Goal: Task Accomplishment & Management: Manage account settings

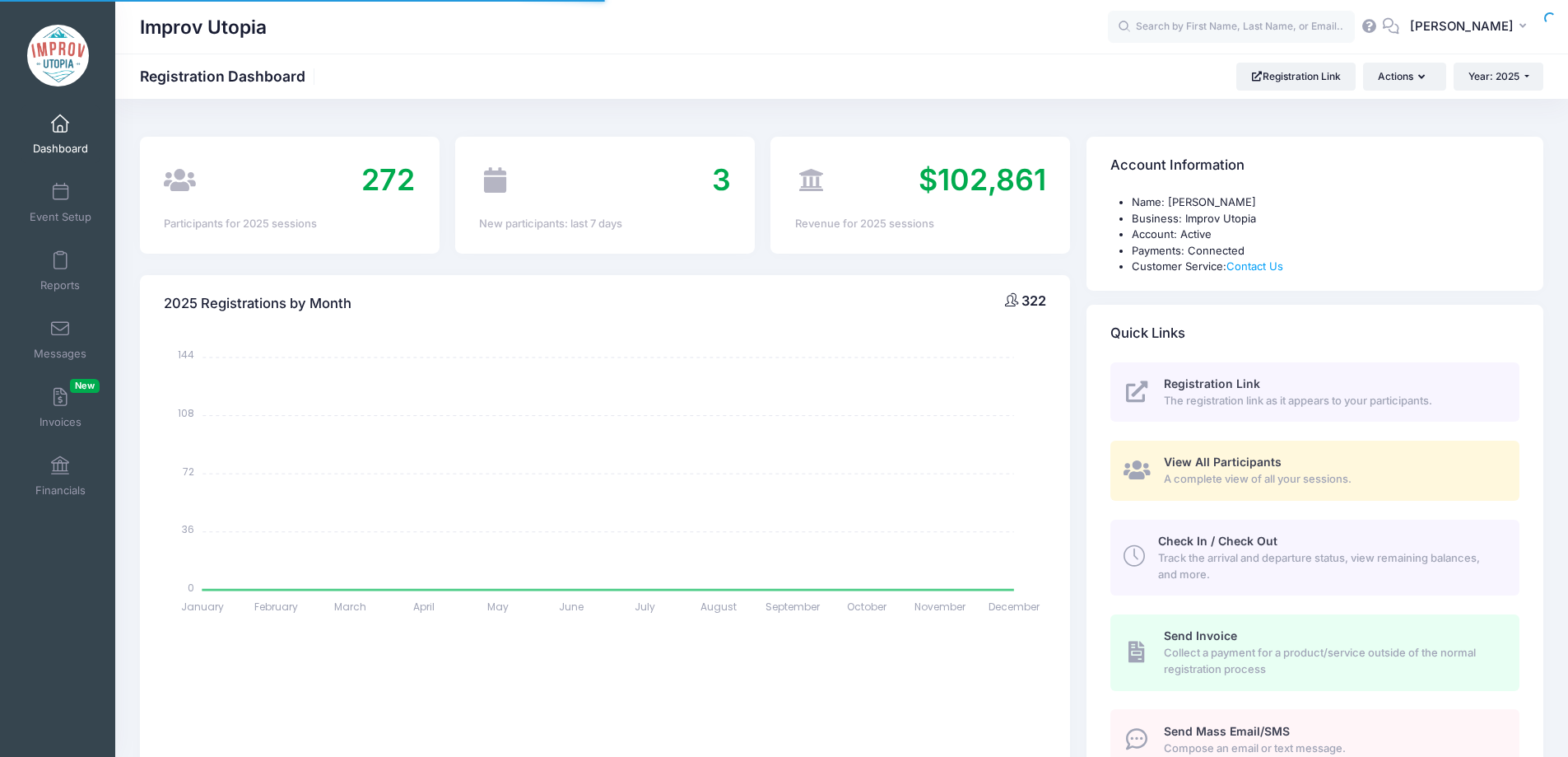
select select
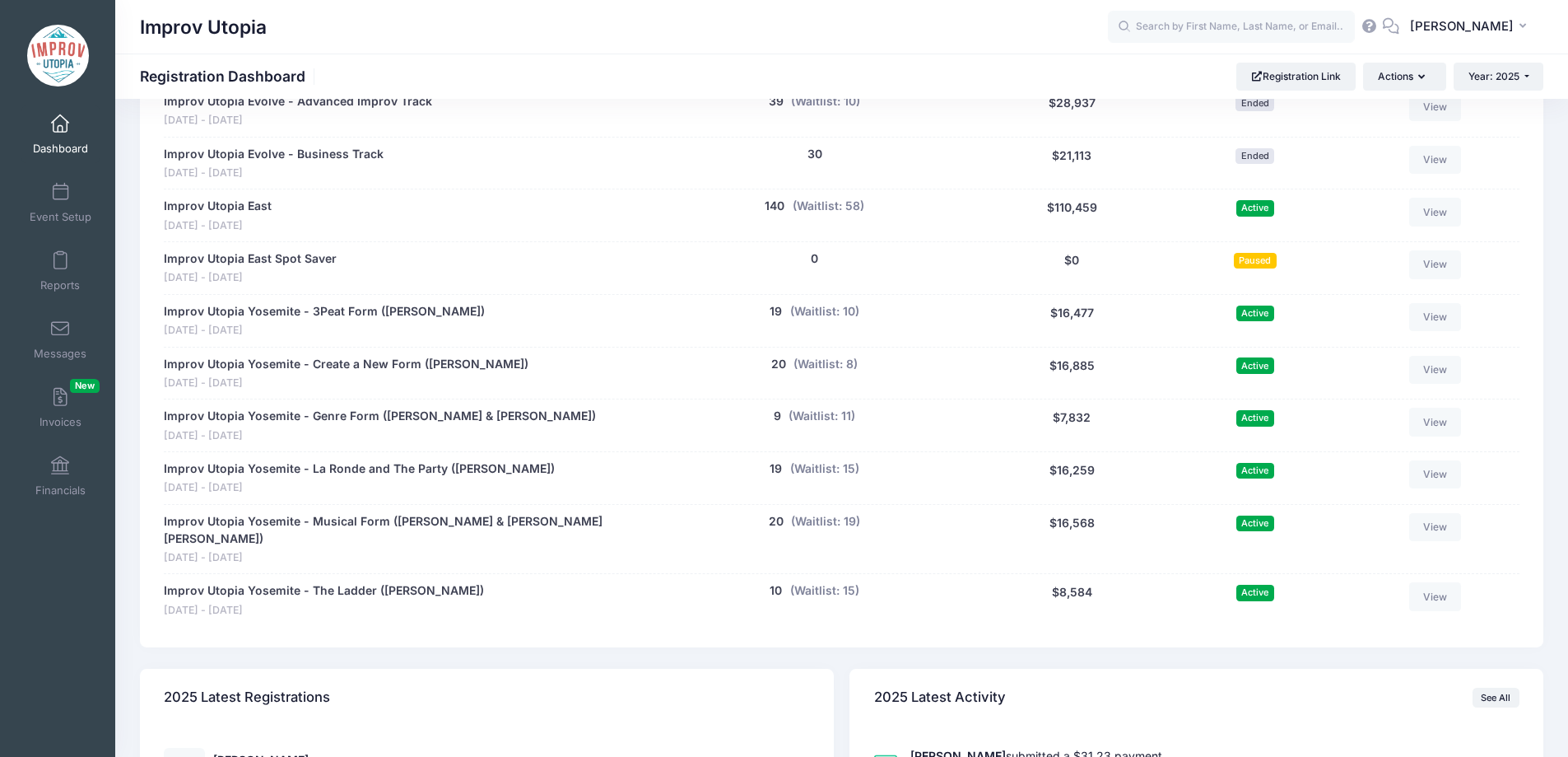
scroll to position [894, 0]
click at [1222, 24] on input "text" at bounding box center [1231, 27] width 247 height 33
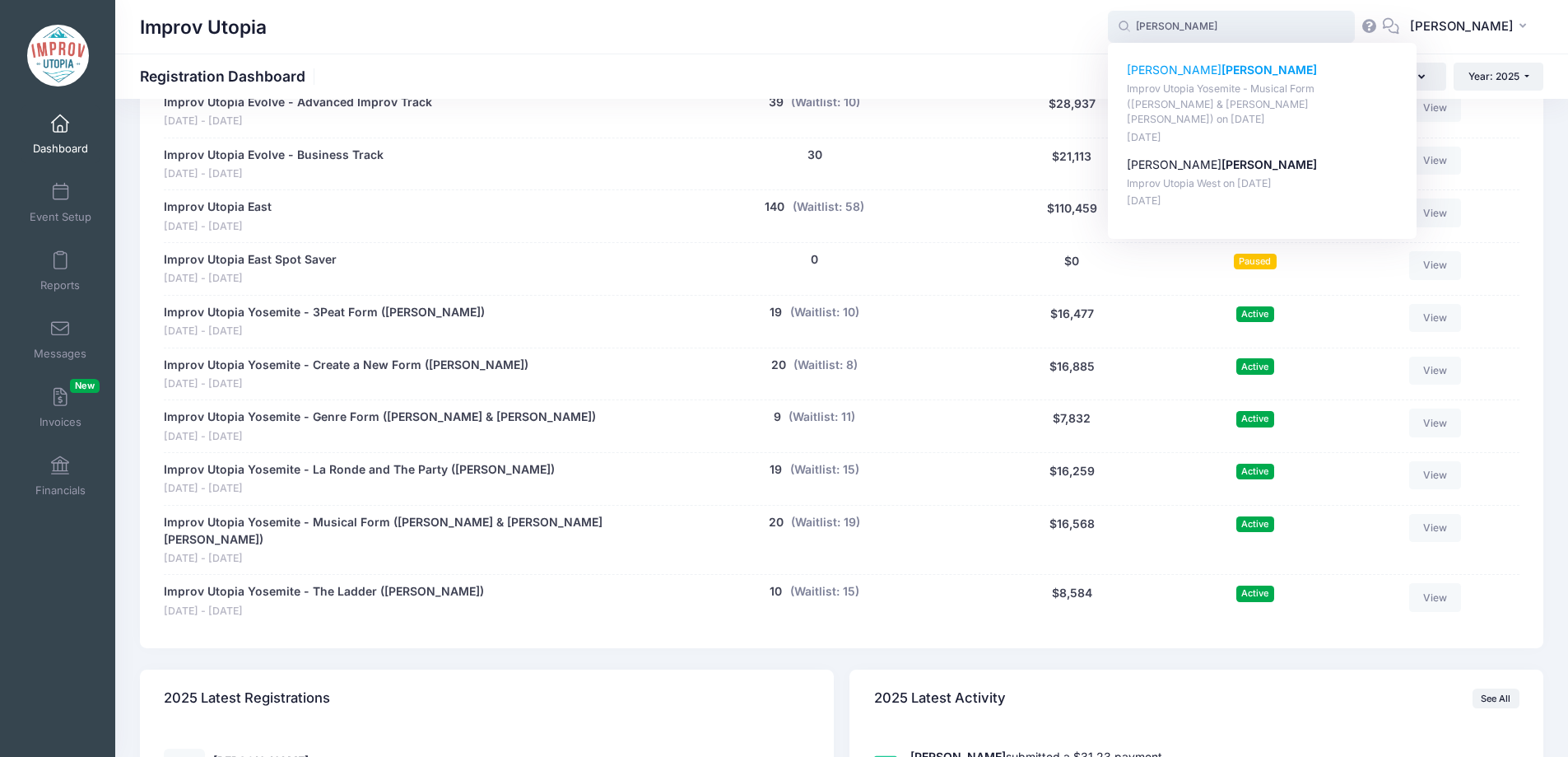
click at [1222, 73] on strong "[PERSON_NAME]" at bounding box center [1270, 69] width 96 height 14
type input "Joseph Salas (Improv Utopia Yosemite - Musical Form (Shulie Cowen &amp; Branson…"
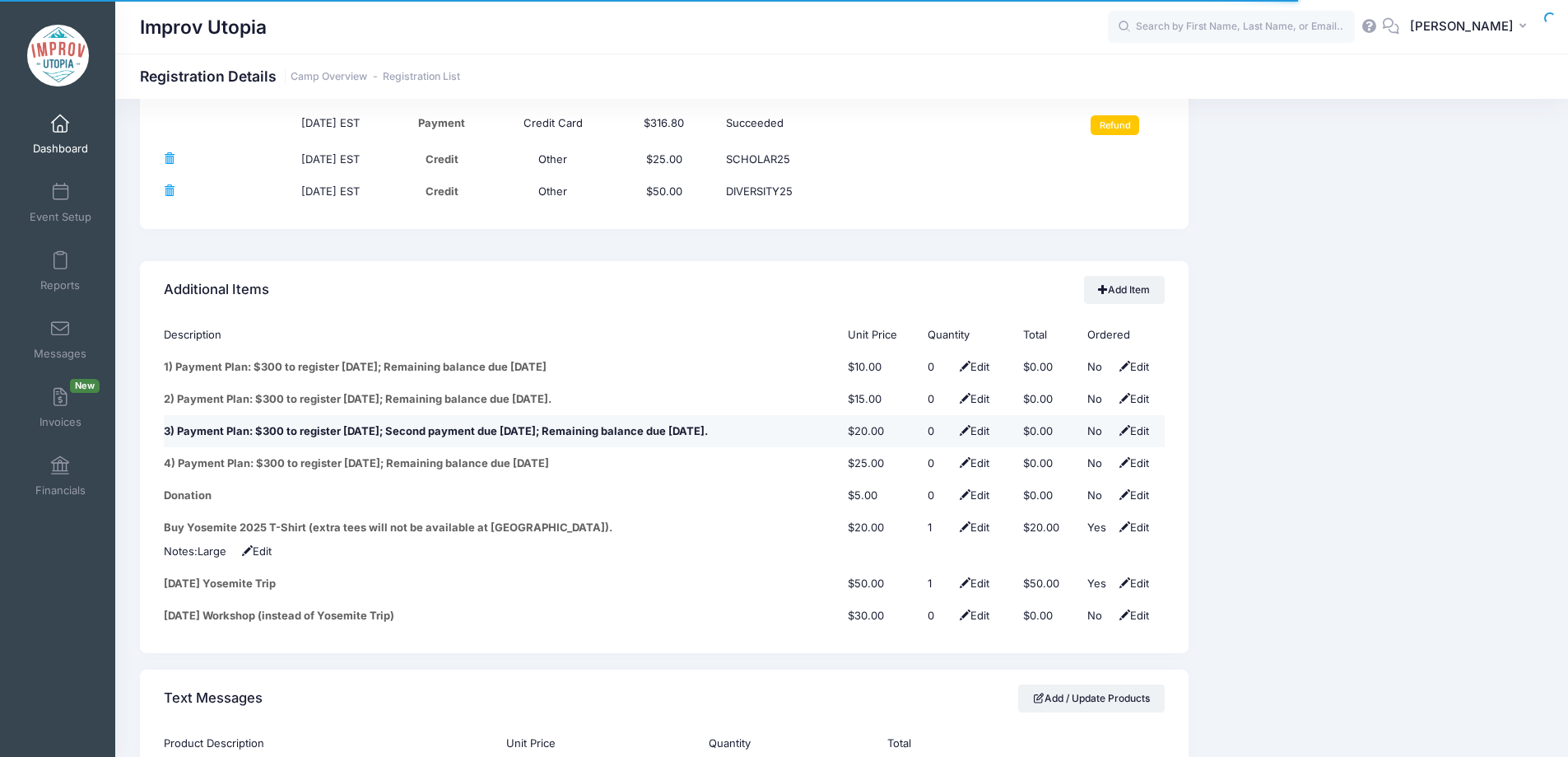
scroll to position [2054, 0]
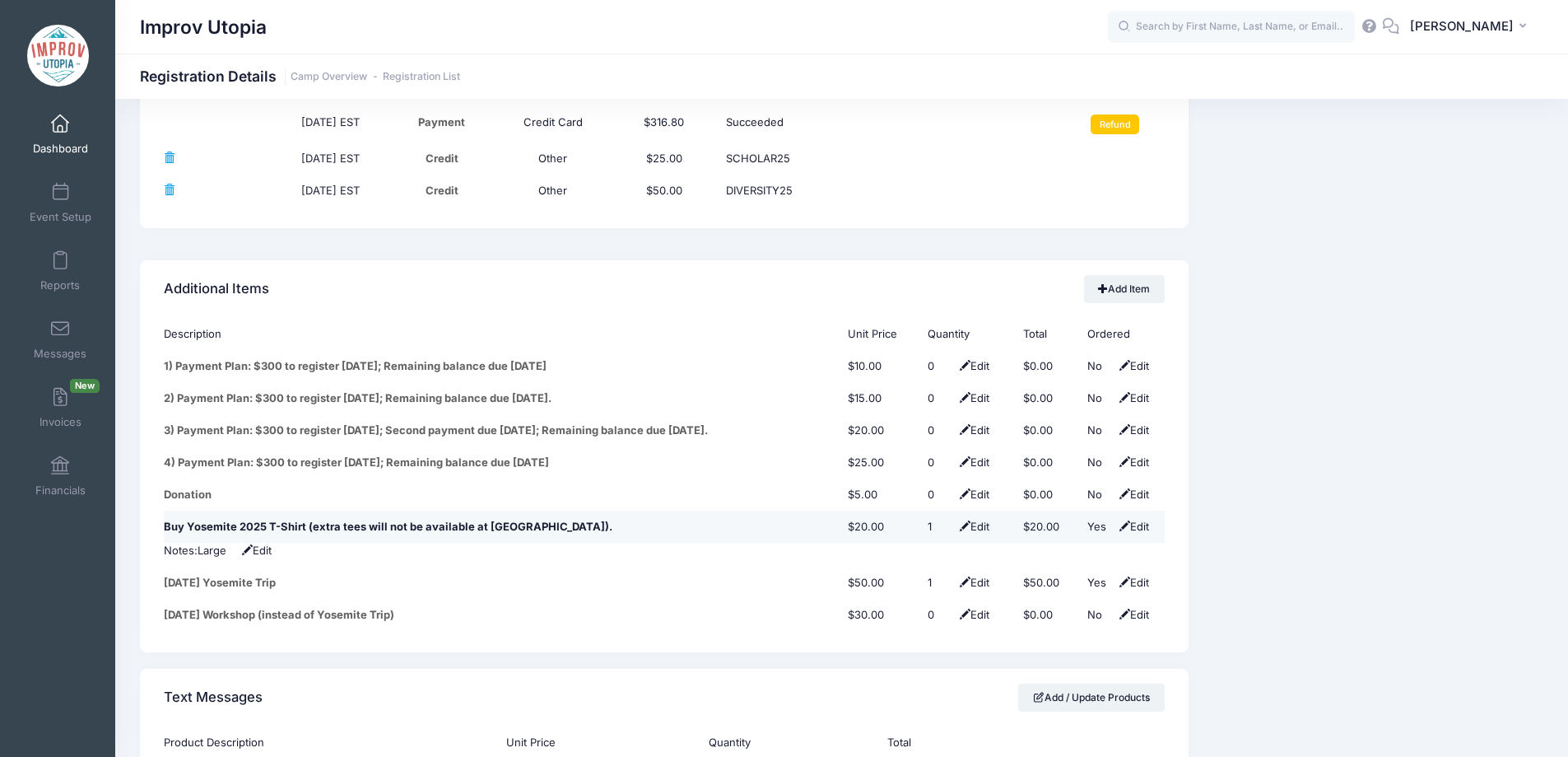
click at [1125, 520] on span at bounding box center [1124, 525] width 11 height 11
click at [1105, 518] on select "No Yes" at bounding box center [1105, 526] width 37 height 16
select select "0"
click at [1088, 518] on select "No Yes" at bounding box center [1105, 526] width 37 height 16
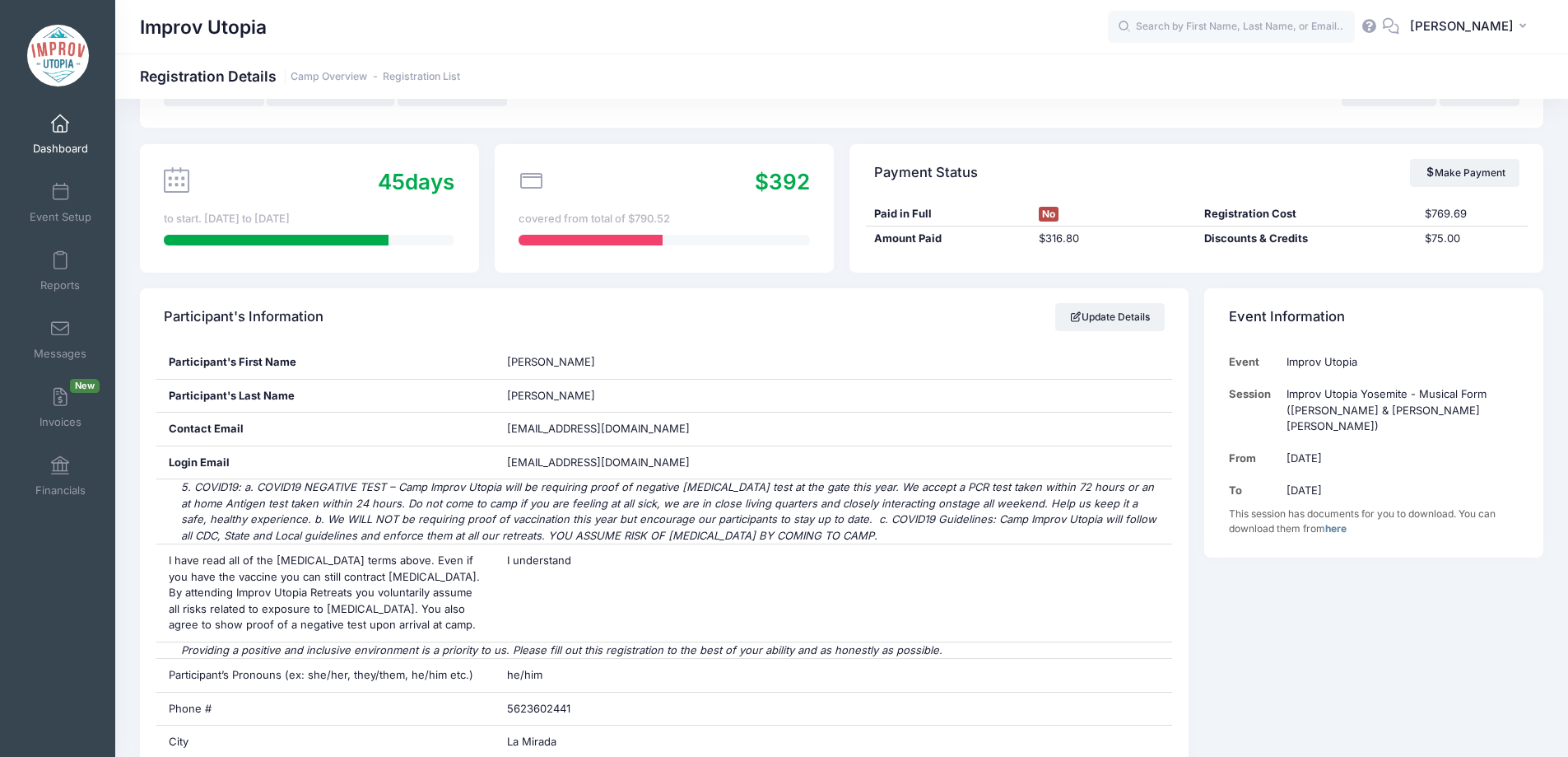
scroll to position [0, 0]
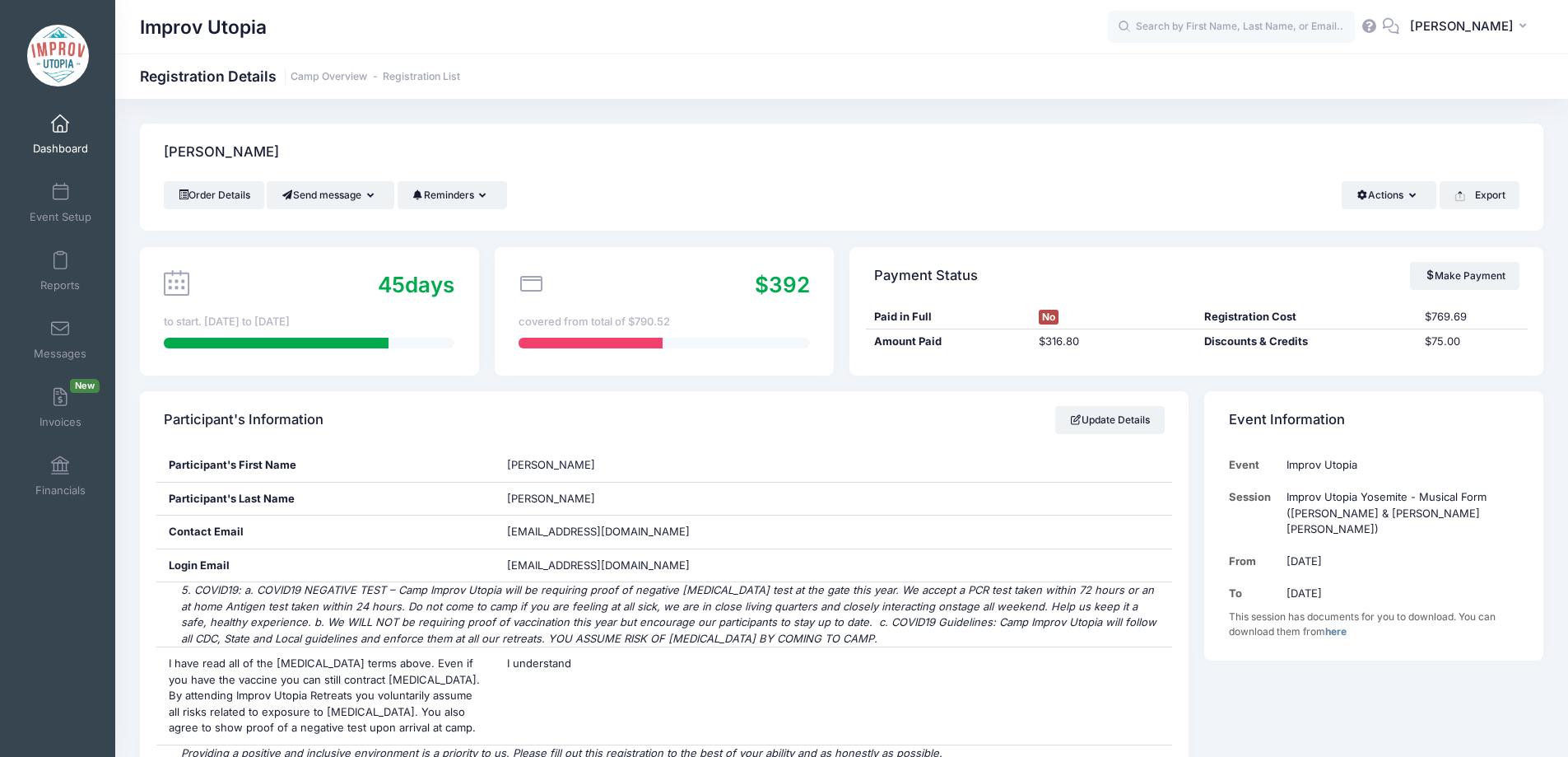
click at [60, 131] on span at bounding box center [60, 124] width 0 height 18
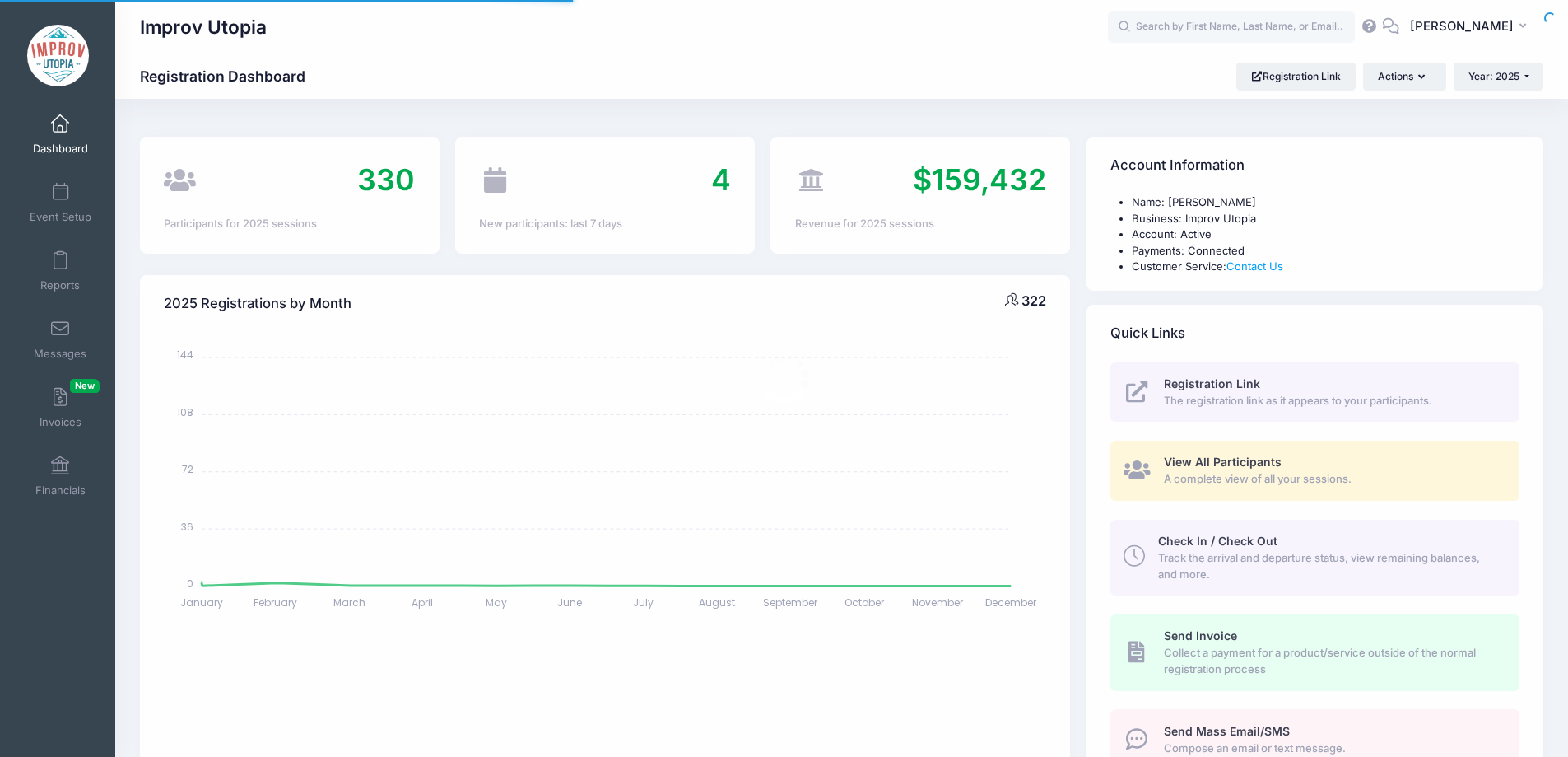
select select
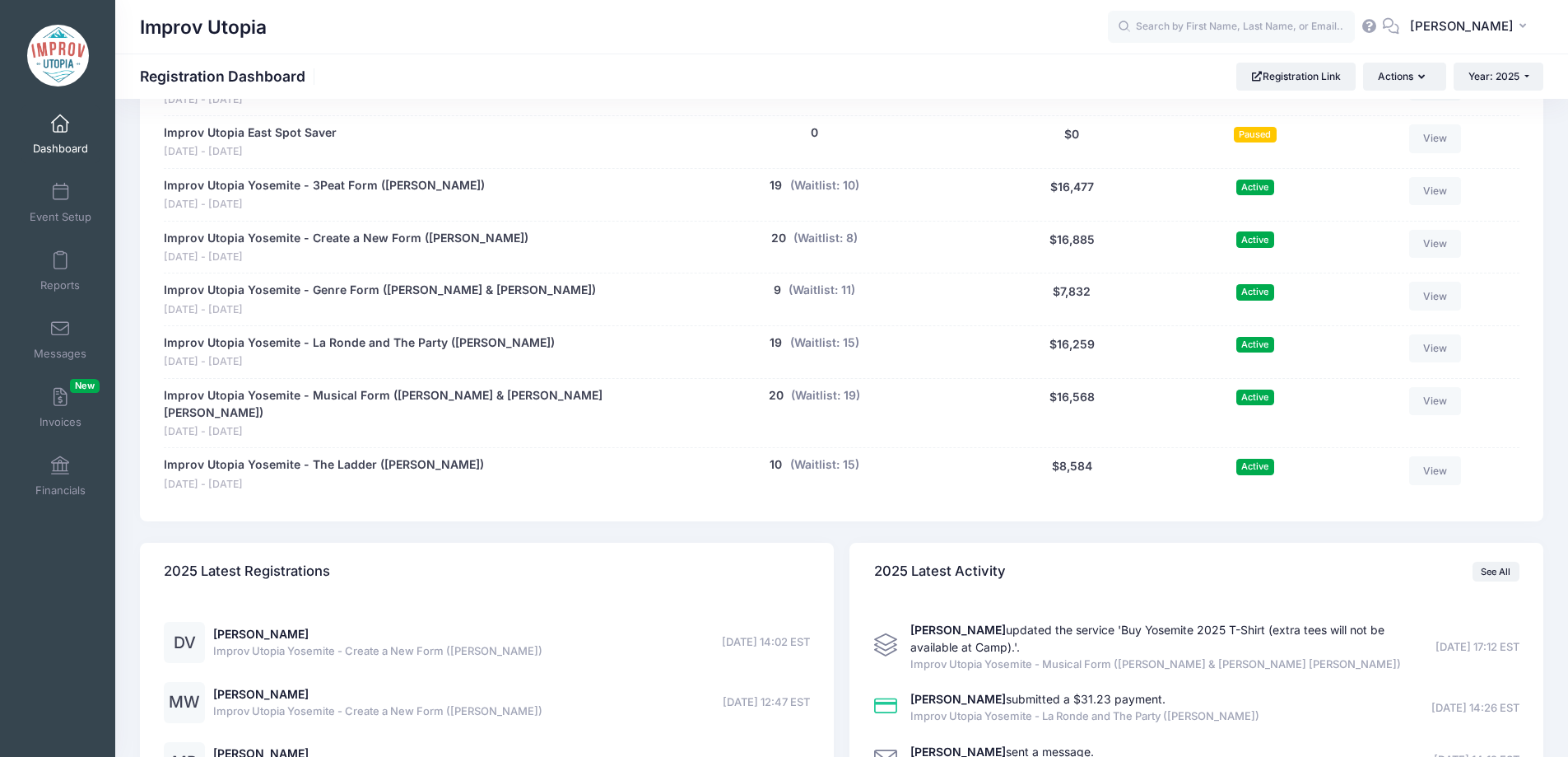
scroll to position [1007, 0]
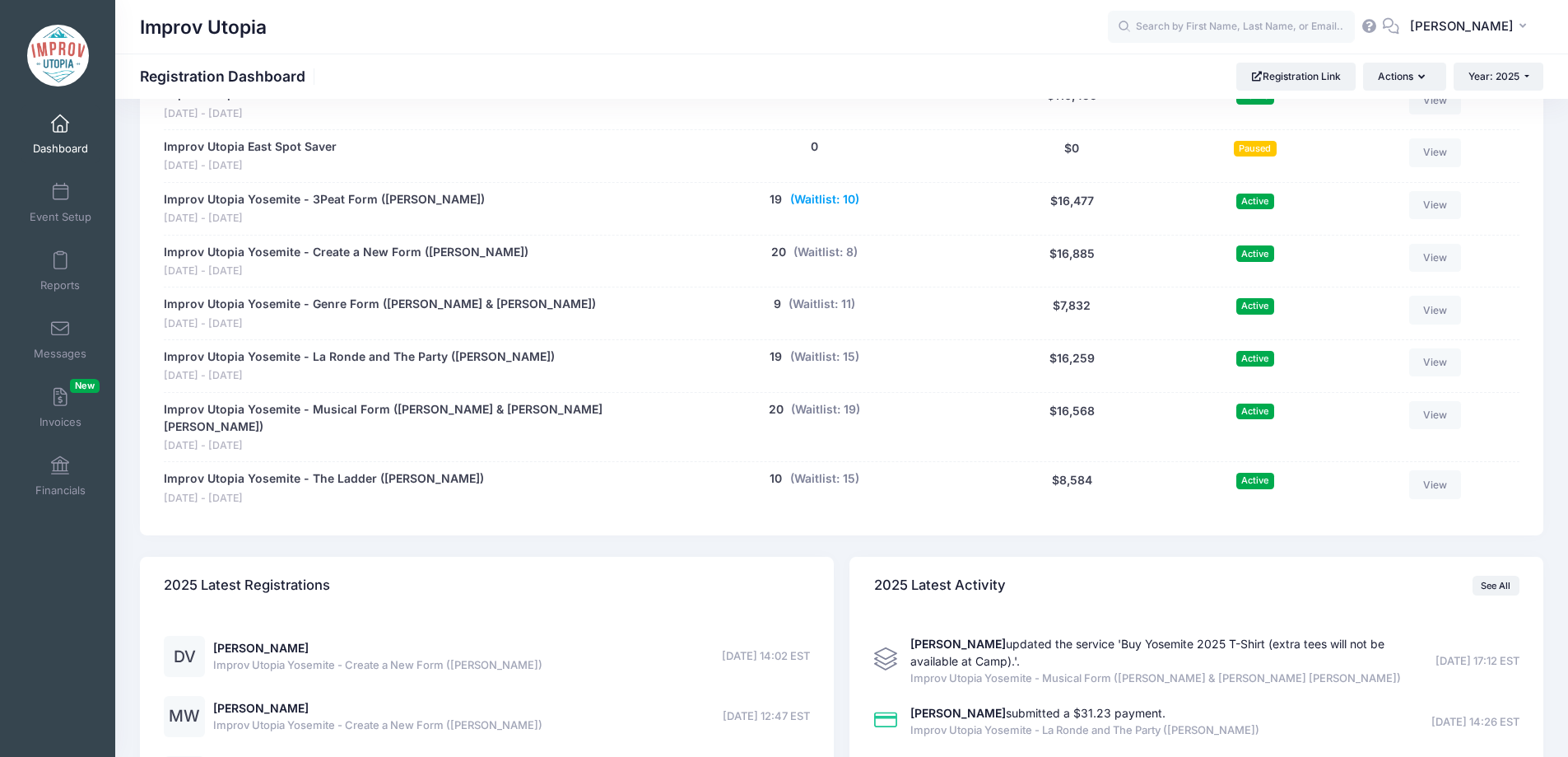
click at [834, 200] on button "(Waitlist: 10)" at bounding box center [824, 199] width 69 height 17
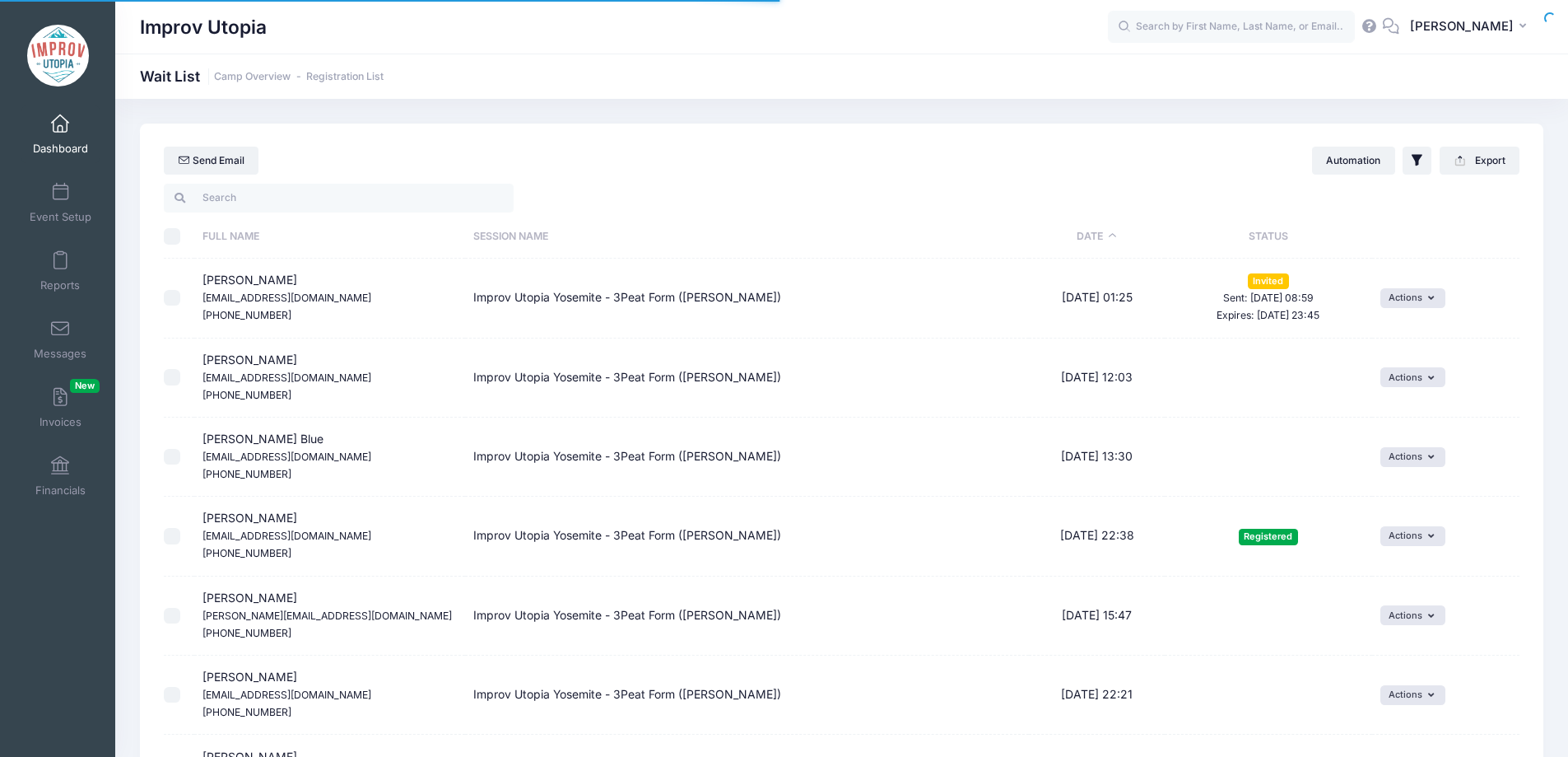
select select "50"
click at [254, 202] on input "search" at bounding box center [339, 198] width 350 height 28
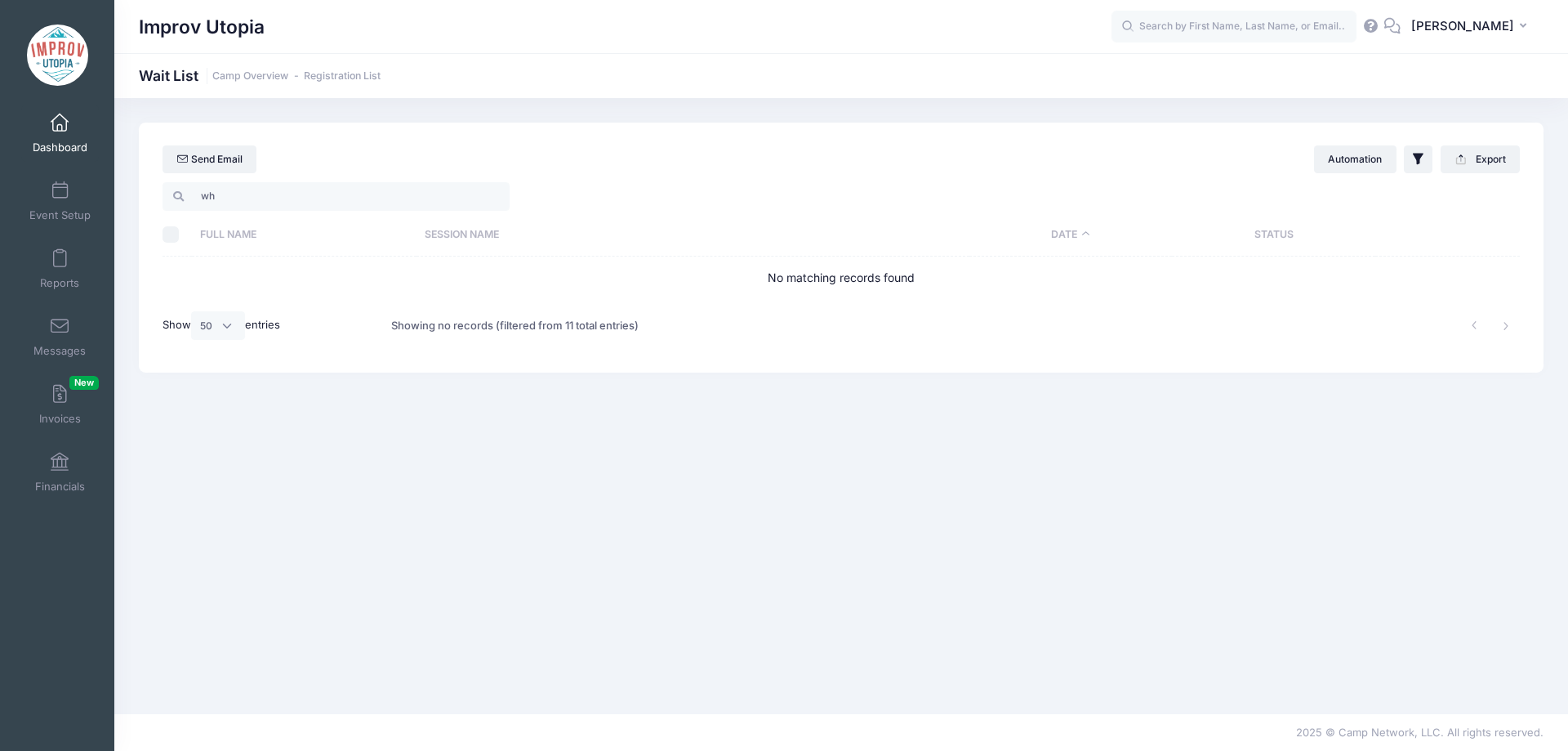
type input "w"
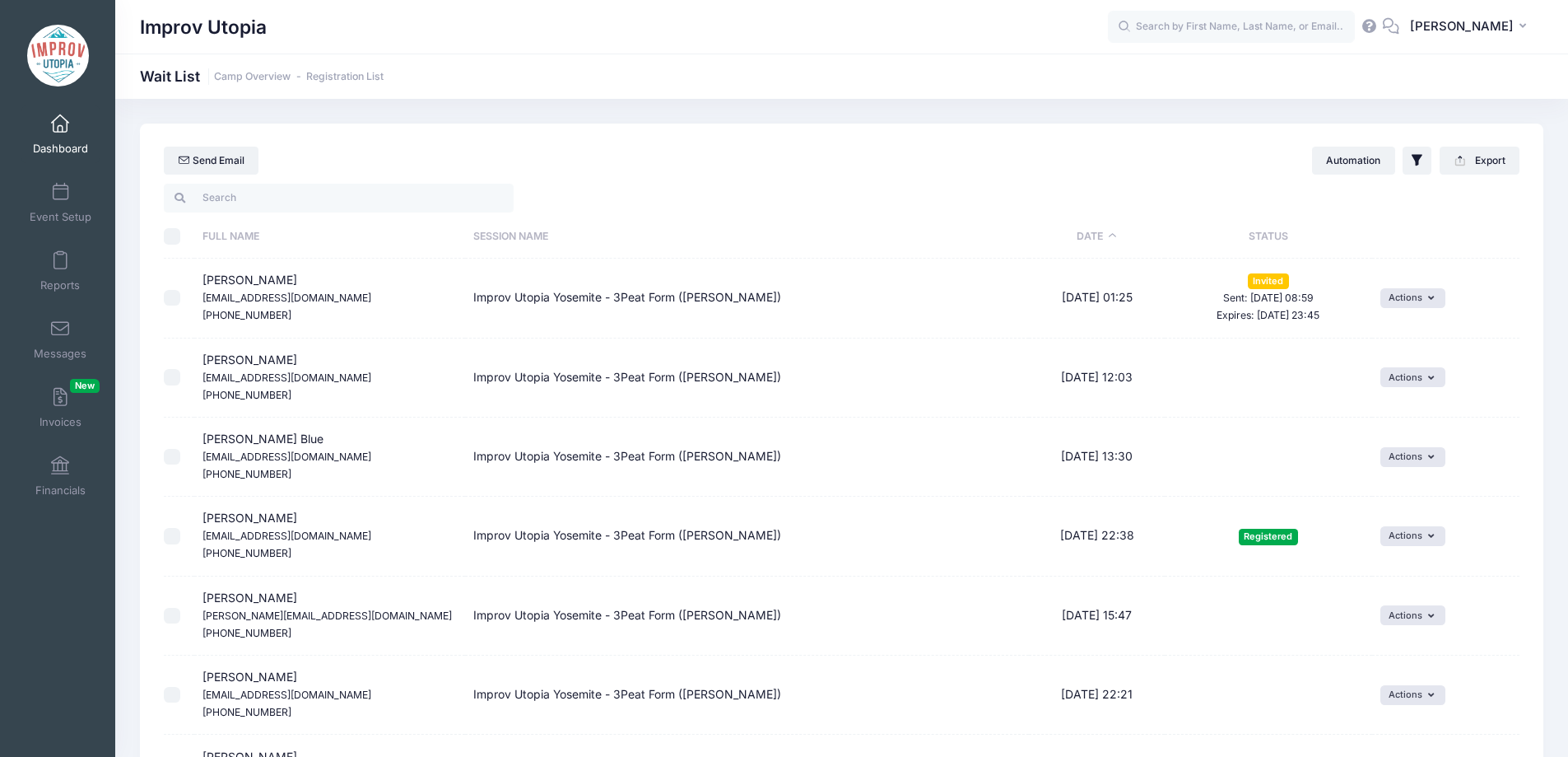
click at [396, 202] on input "search" at bounding box center [339, 198] width 350 height 28
click at [60, 127] on span at bounding box center [60, 124] width 0 height 18
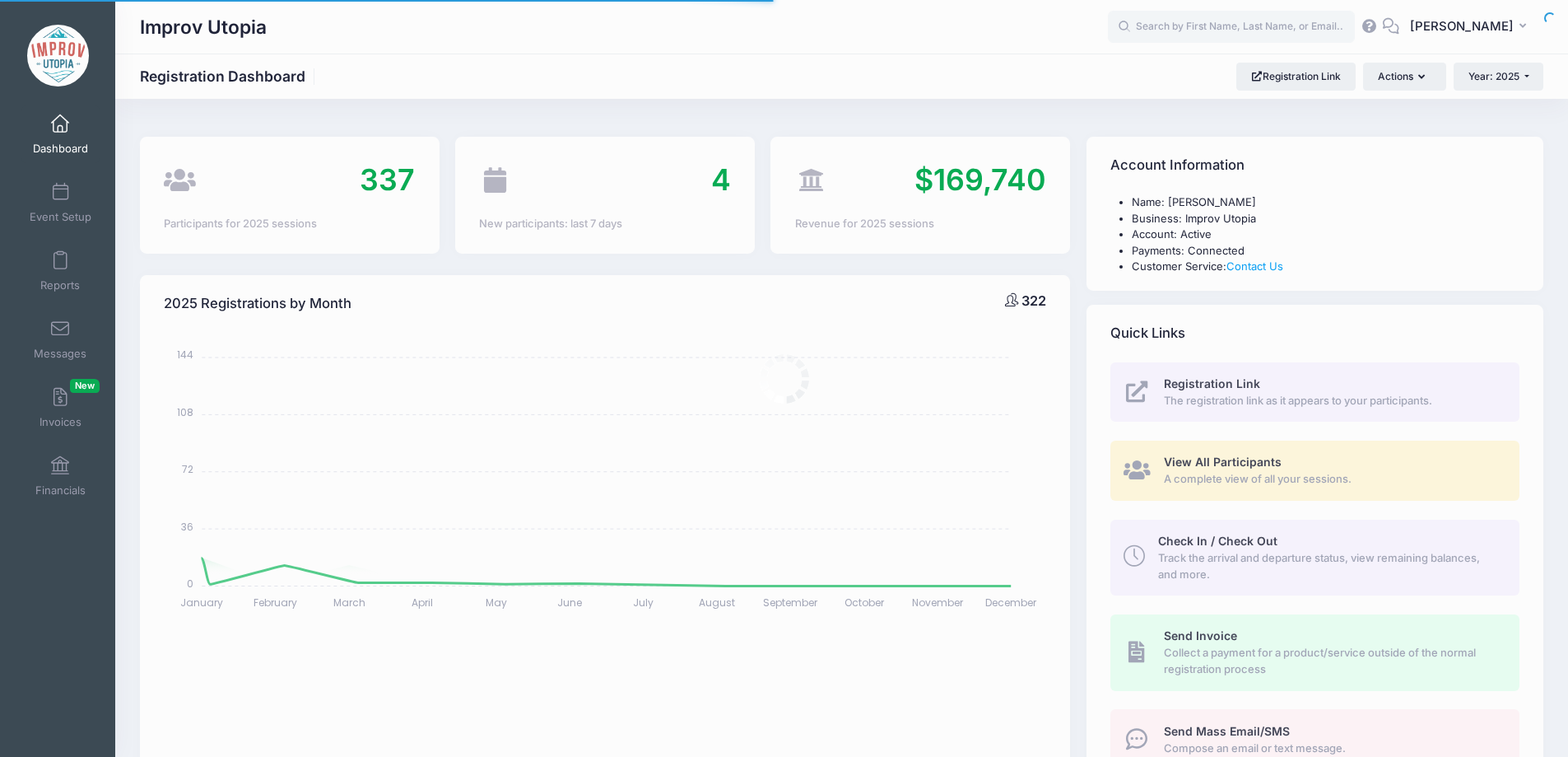
select select
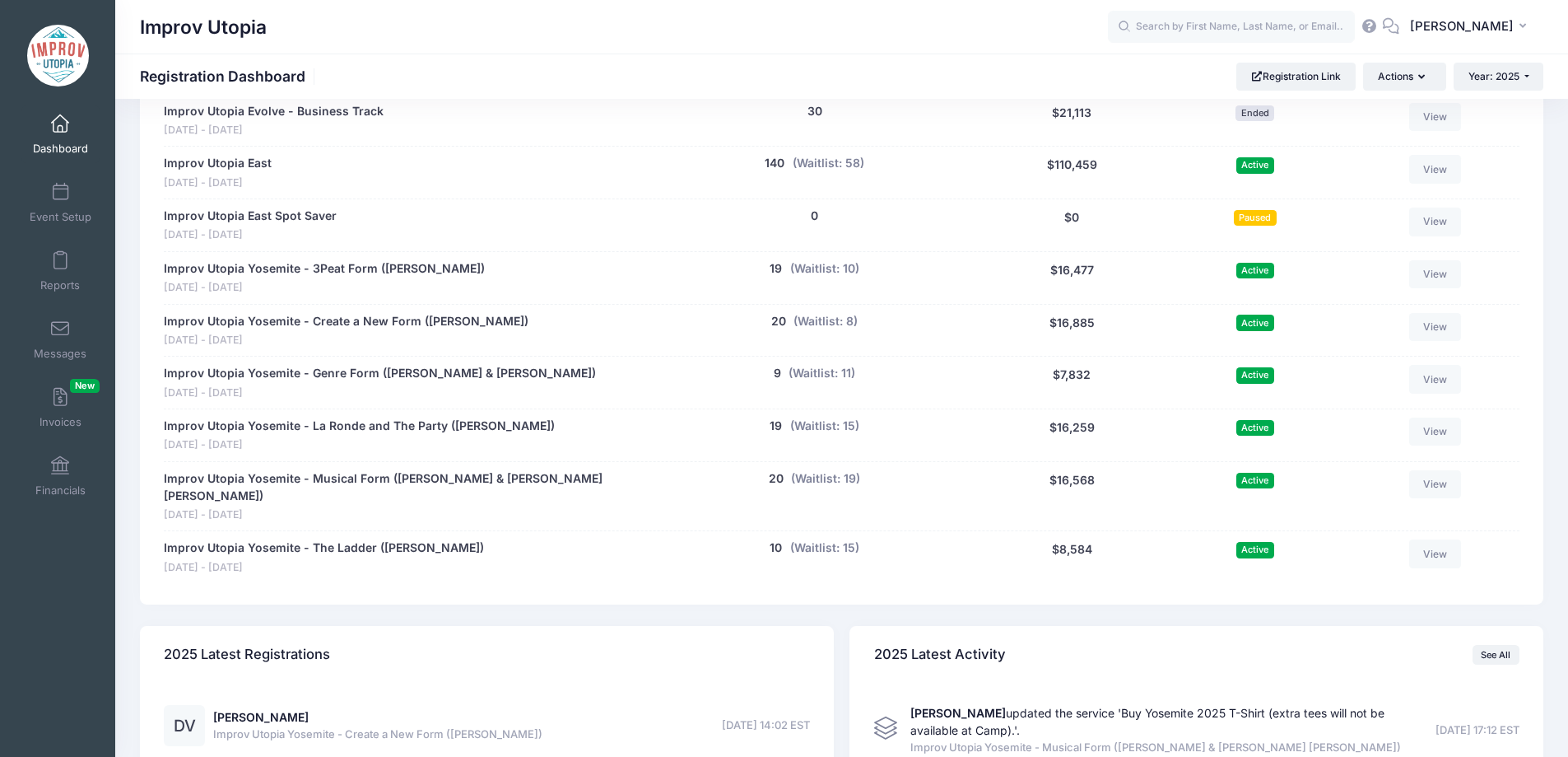
scroll to position [938, 0]
click at [804, 376] on button "(Waitlist: 11)" at bounding box center [822, 373] width 67 height 17
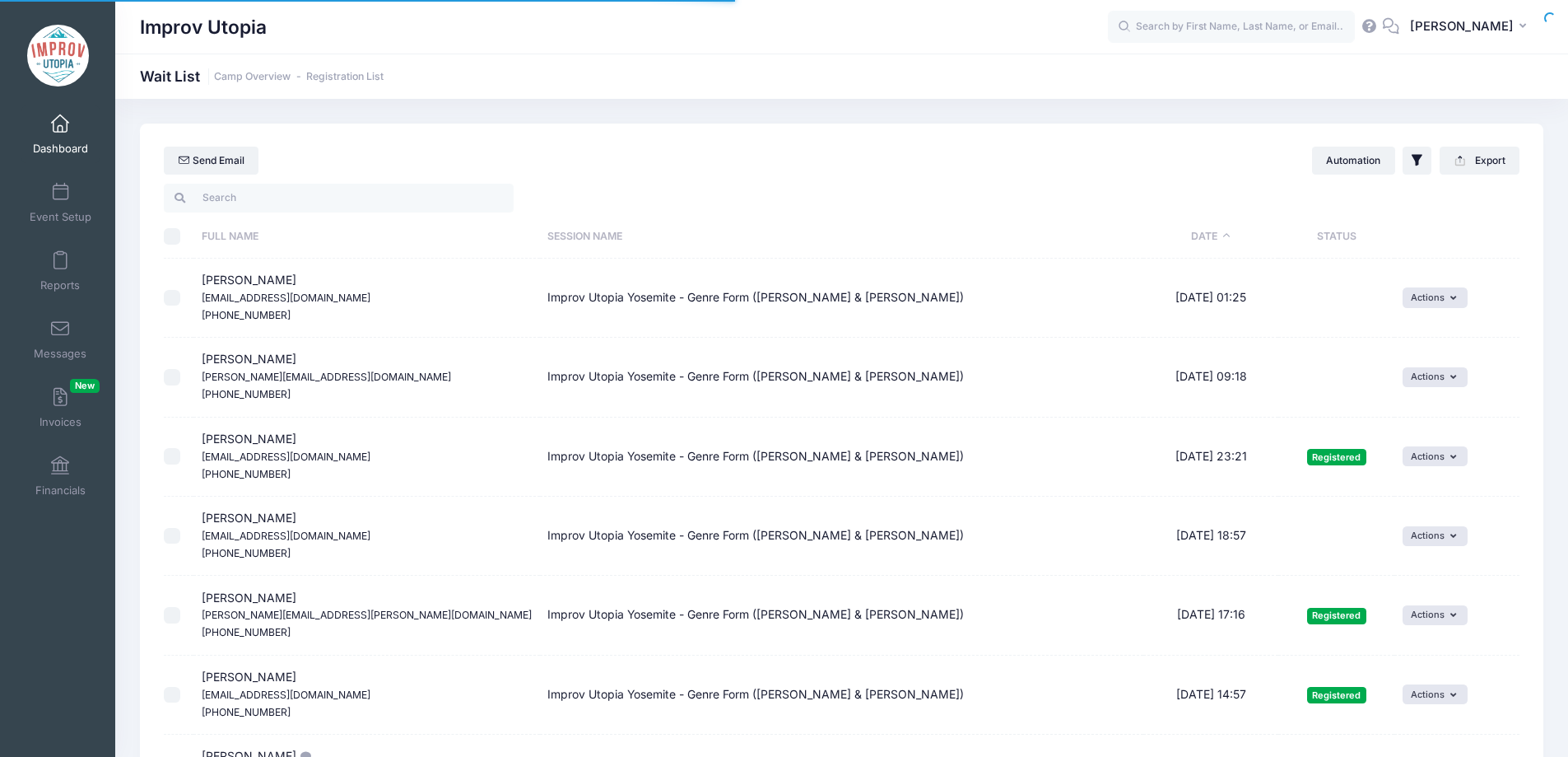
select select "50"
click at [60, 132] on span at bounding box center [60, 124] width 0 height 18
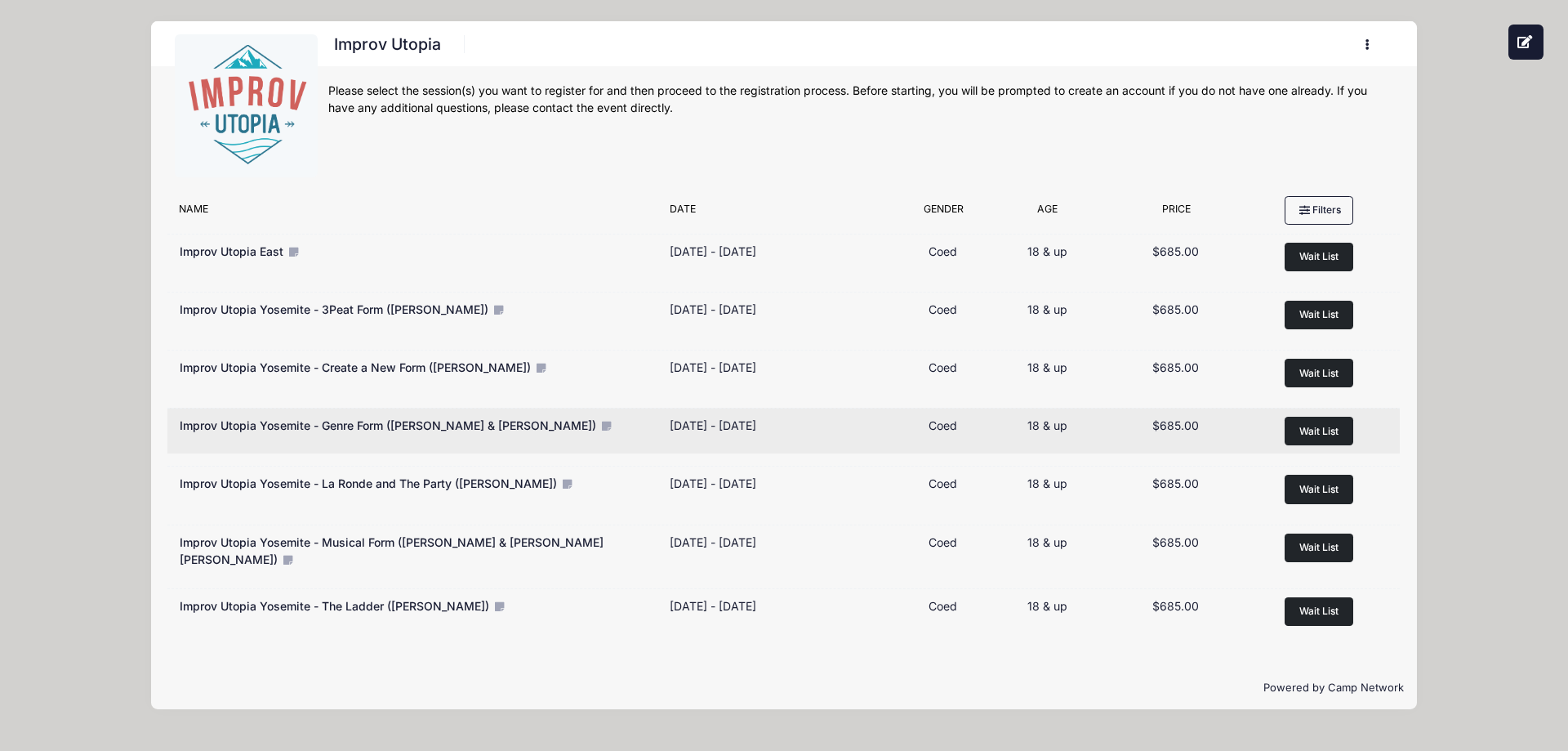
click at [1304, 433] on span "Wait List" at bounding box center [1319, 431] width 39 height 12
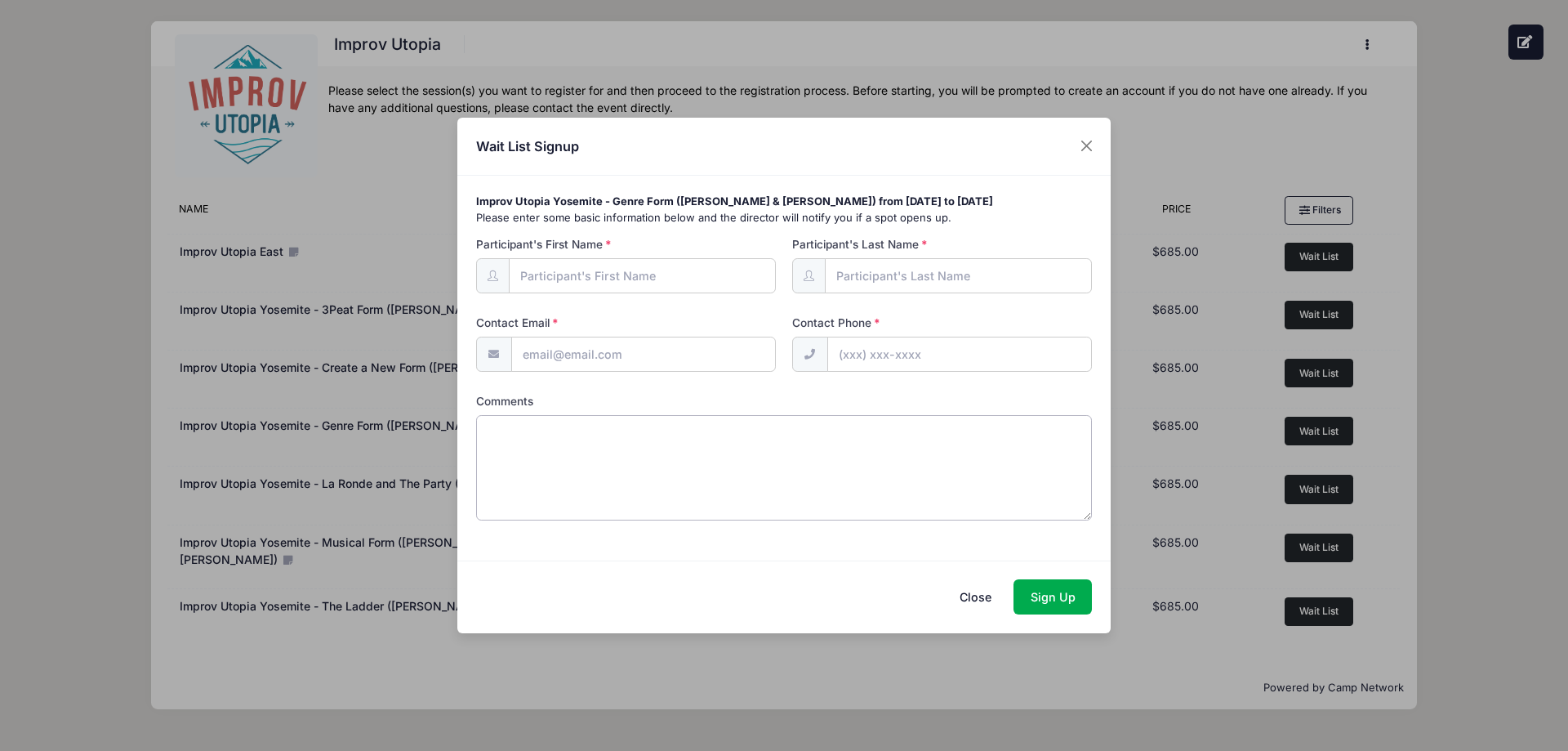
click at [705, 446] on textarea "Comments" at bounding box center [784, 468] width 617 height 105
paste textarea "[PERSON_NAME] [EMAIL_ADDRESS][DOMAIN_NAME]"
click at [613, 440] on textarea "[PERSON_NAME] [EMAIL_ADDRESS][DOMAIN_NAME]" at bounding box center [784, 468] width 617 height 105
type textarea "[PERSON_NAME]"
click at [596, 358] on input "Contact Email" at bounding box center [644, 354] width 265 height 35
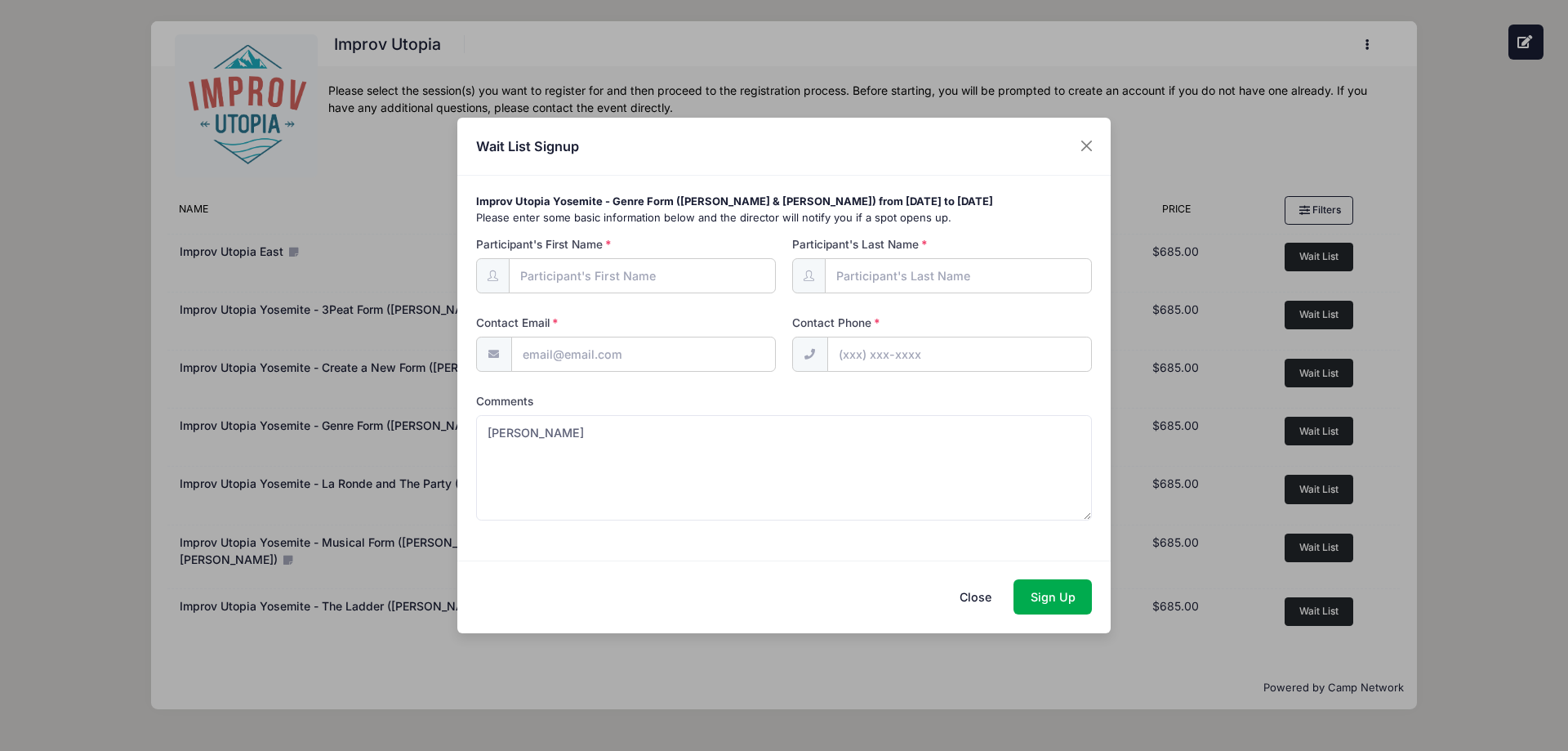
paste input "brightsider42@gmail.com"
type input "brightsider42@gmail.com"
click at [537, 434] on textarea "Ciara Cumiskey" at bounding box center [784, 468] width 617 height 105
drag, startPoint x: 574, startPoint y: 442, endPoint x: 537, endPoint y: 434, distance: 37.9
click at [537, 434] on textarea "Ciara Cumiskey" at bounding box center [784, 468] width 617 height 105
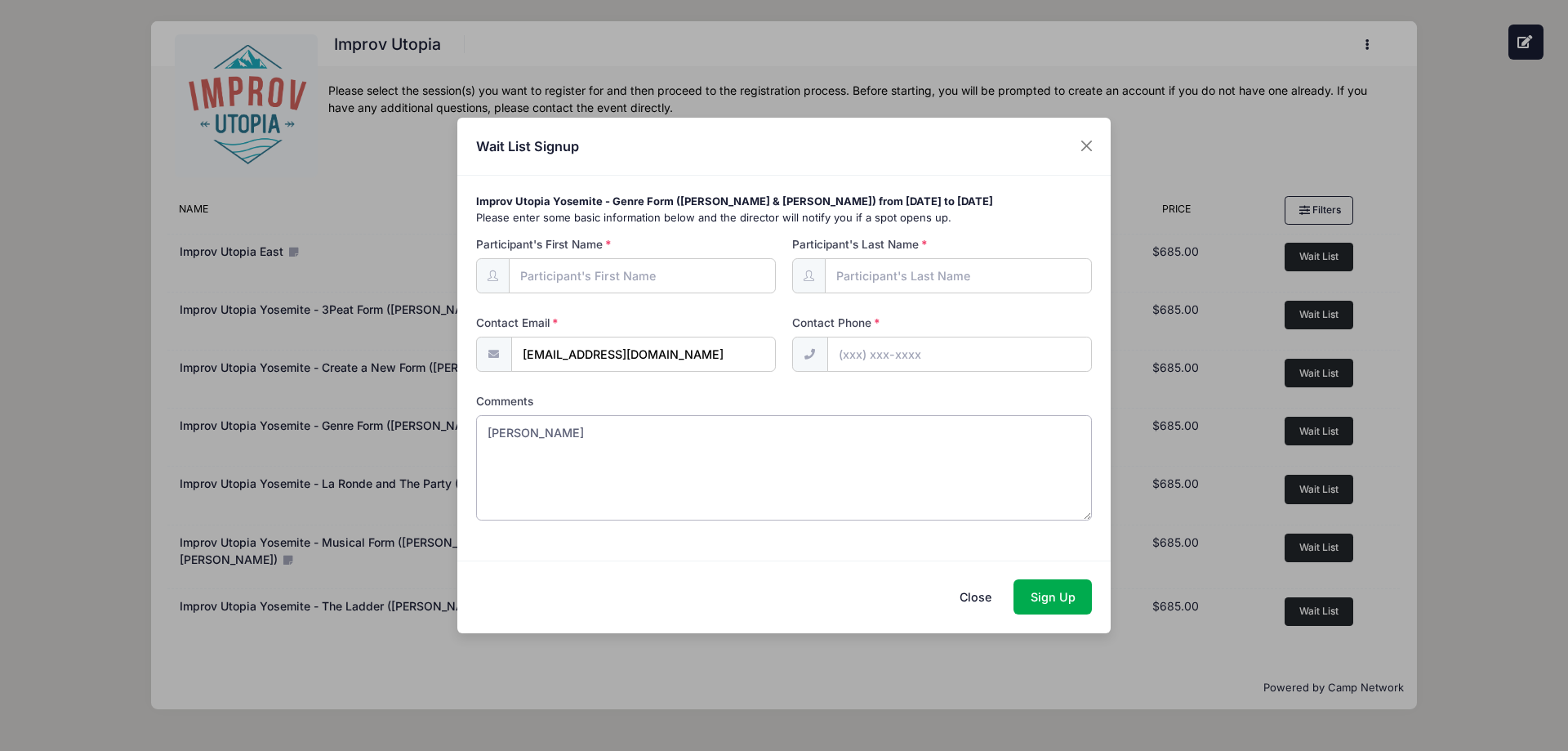
click at [537, 434] on textarea "Ciara Cumiskey" at bounding box center [784, 468] width 617 height 105
type textarea "Ciara"
click at [938, 272] on input "Participant's Last Name" at bounding box center [959, 275] width 268 height 35
paste input "Cumiskey"
type input "Cumiskey"
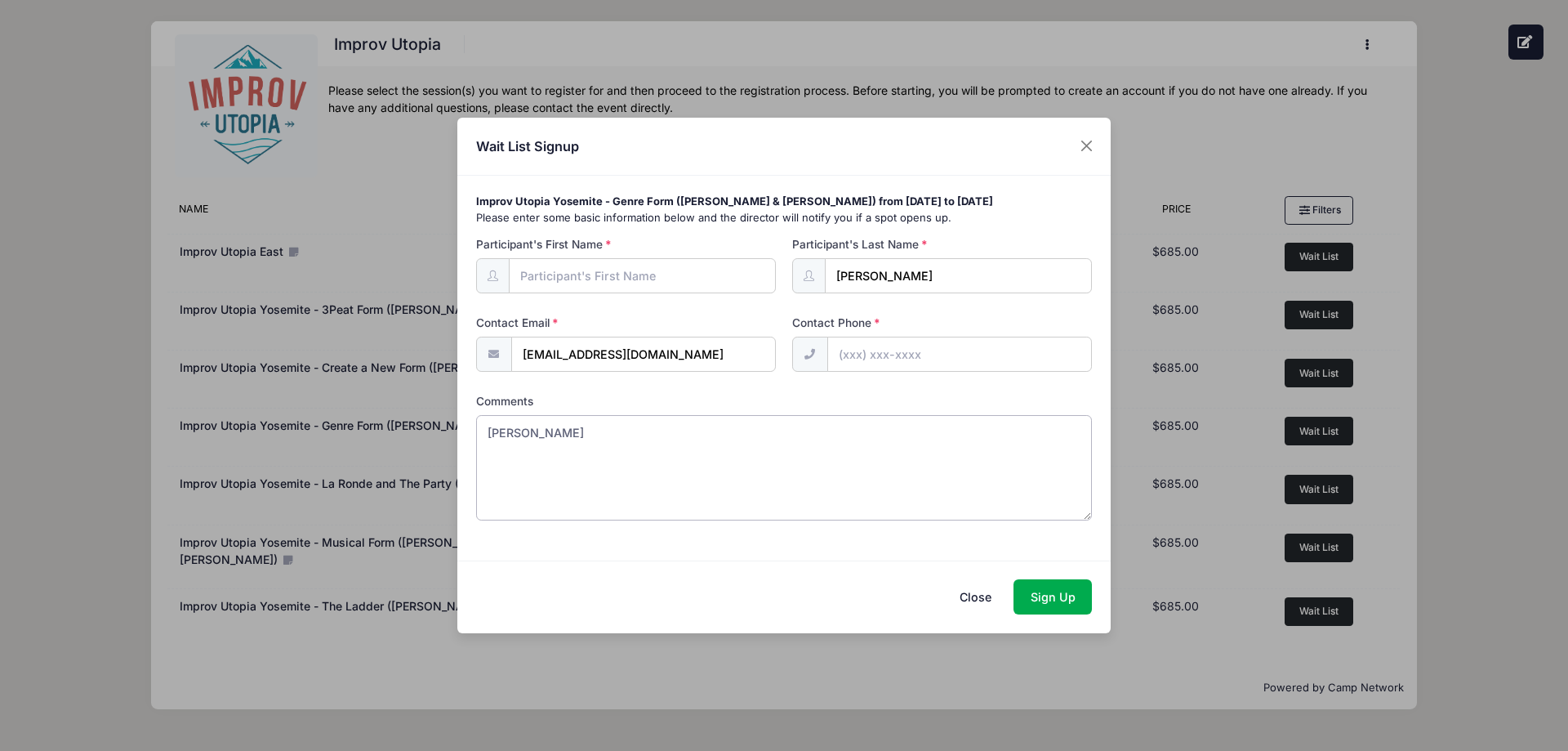
click at [510, 429] on textarea "Ciara" at bounding box center [784, 468] width 617 height 105
click at [598, 283] on input "Participant's First Name" at bounding box center [643, 275] width 268 height 35
paste input "Ciara"
type input "Ciara"
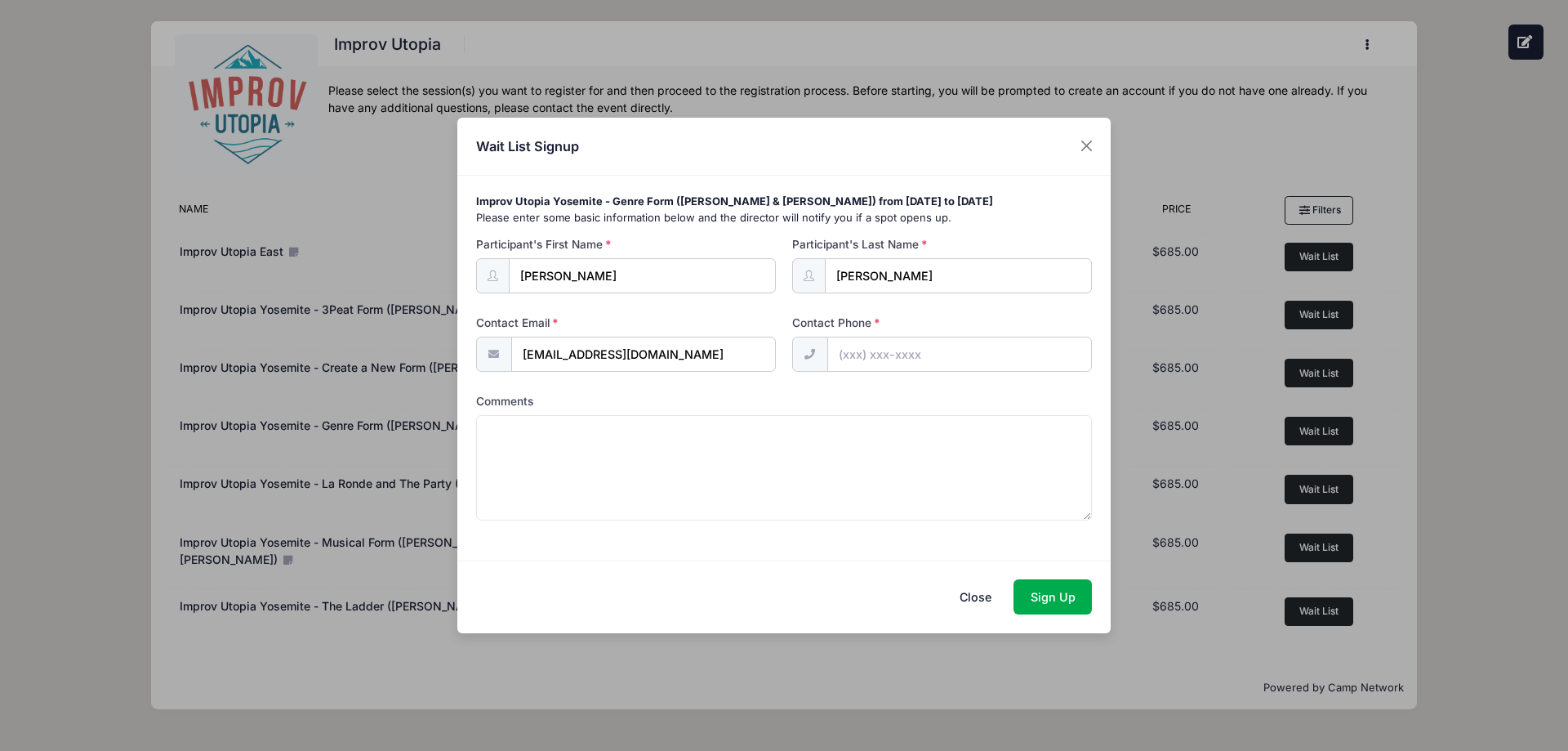
click at [885, 350] on input "Contact Phone" at bounding box center [960, 354] width 265 height 35
type input "[PHONE_NUMBER]"
click at [1049, 591] on button "Sign Up" at bounding box center [1053, 597] width 78 height 35
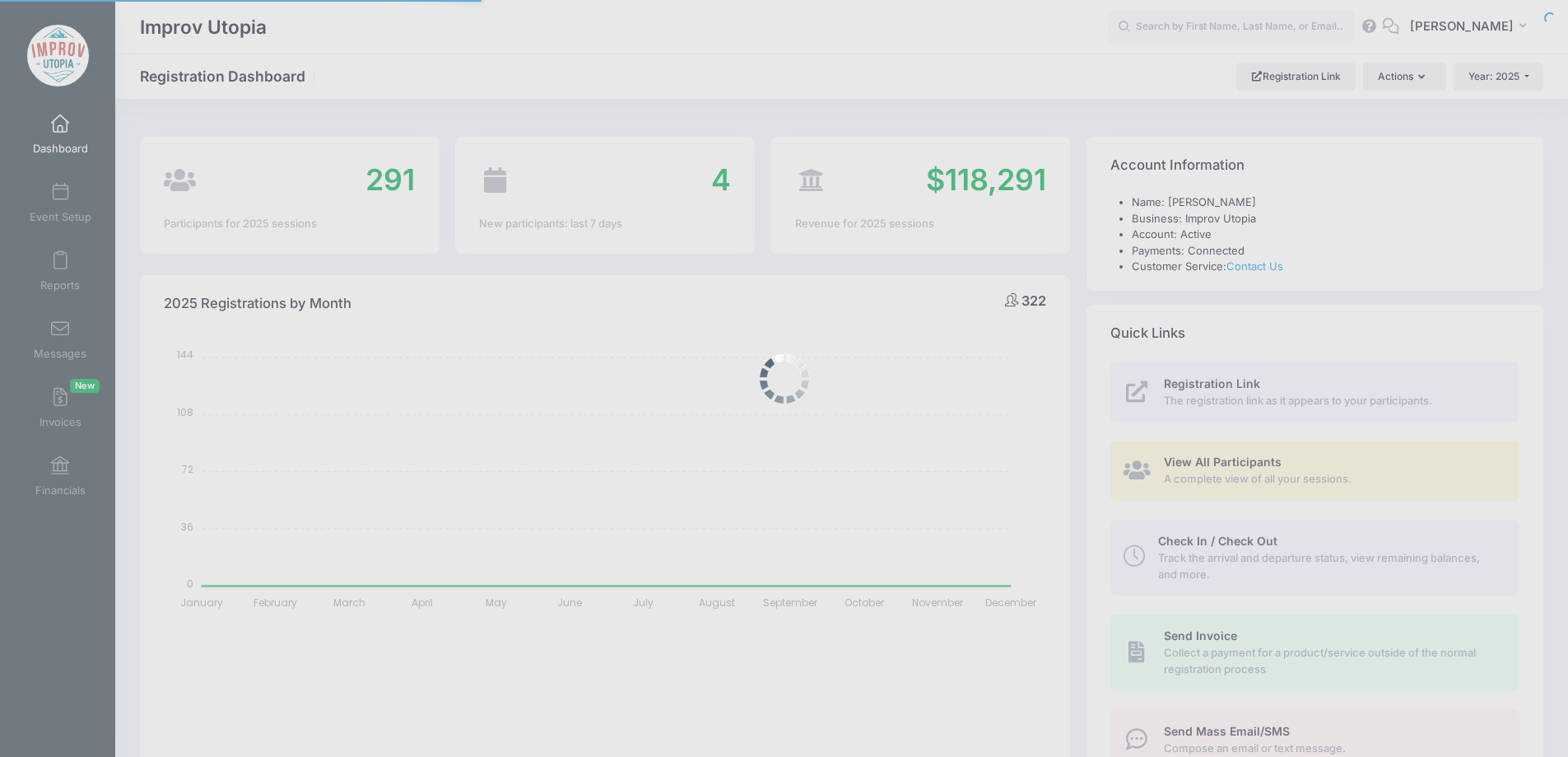
select select
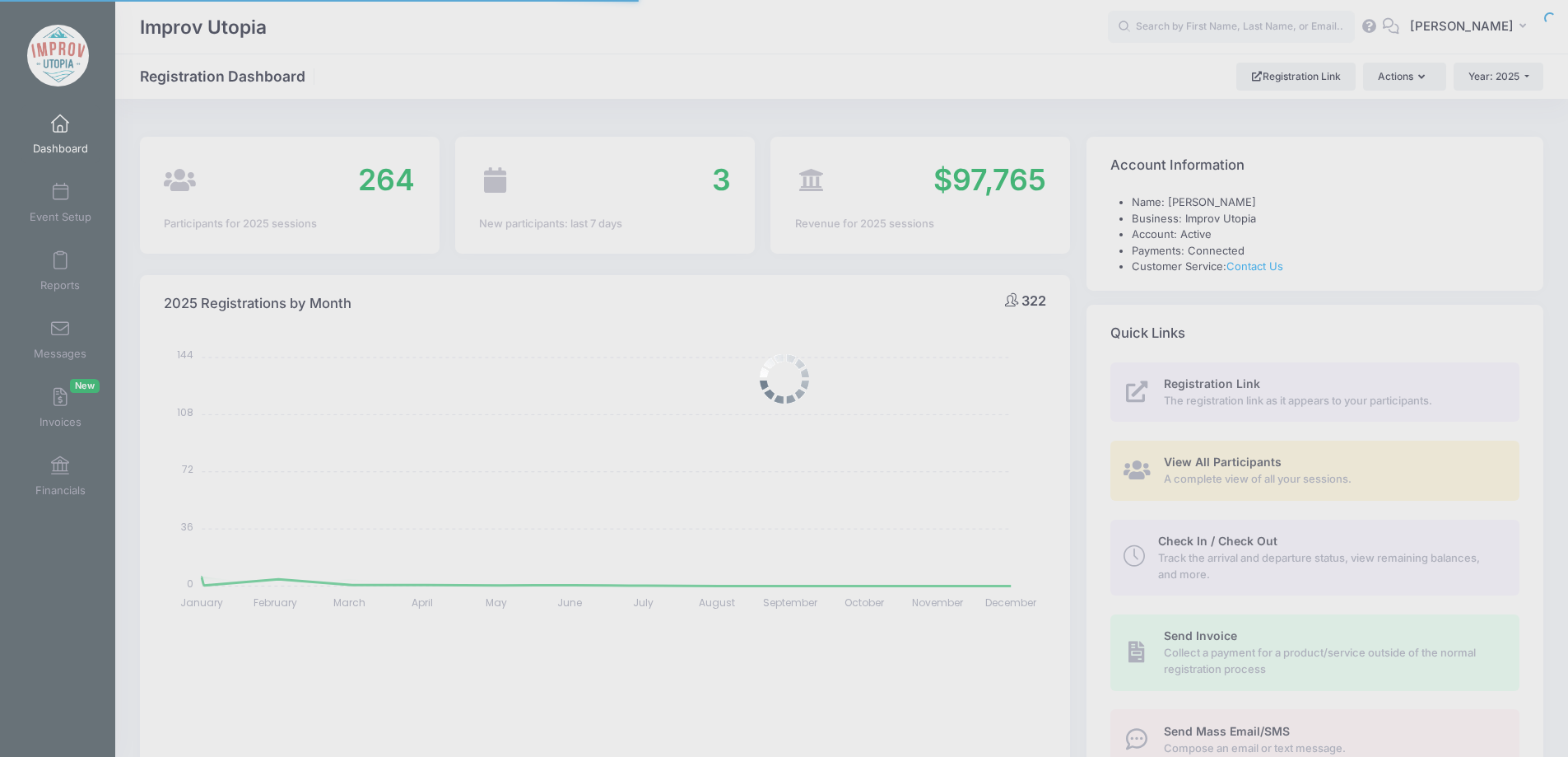
select select
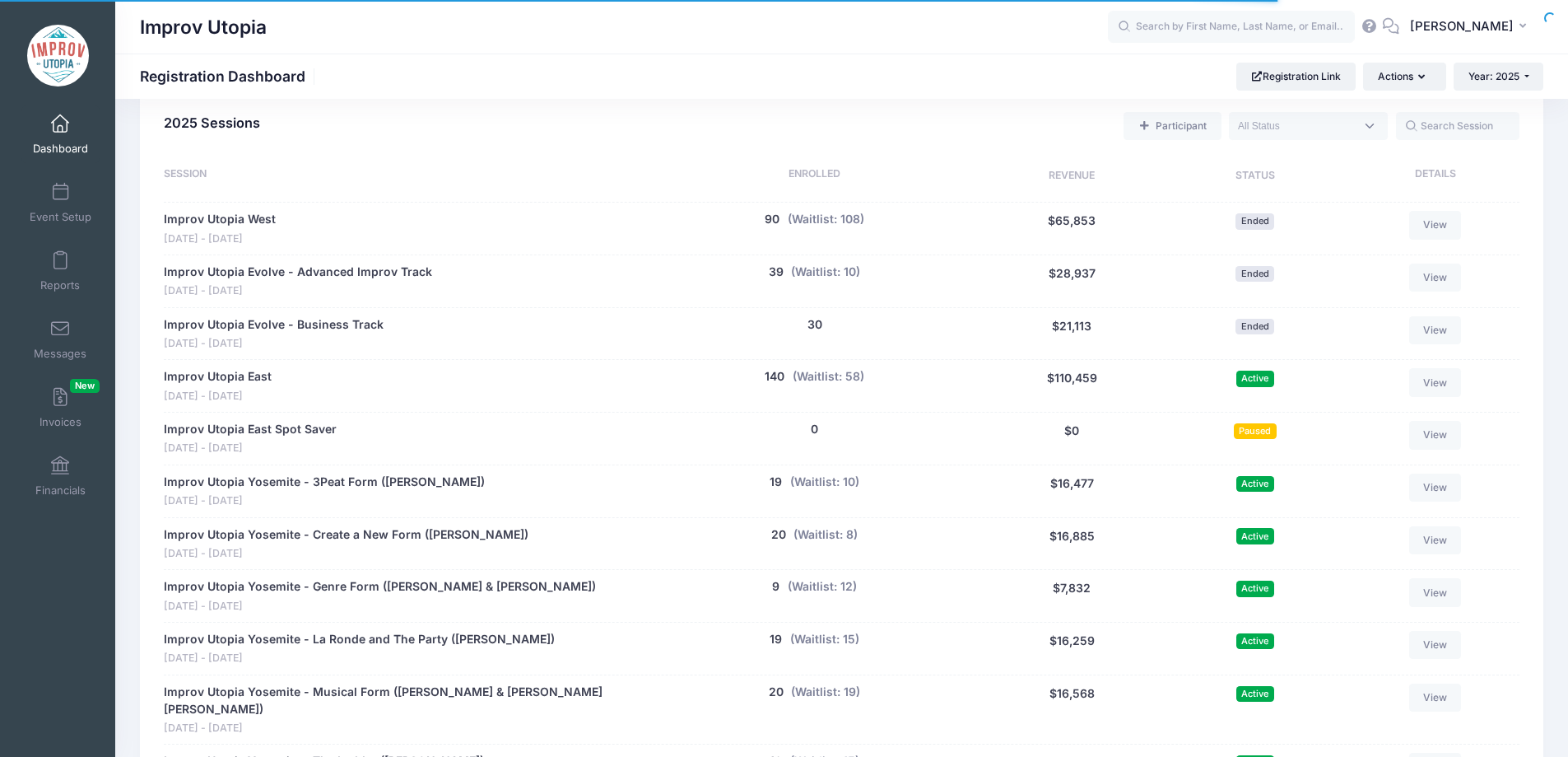
scroll to position [727, 0]
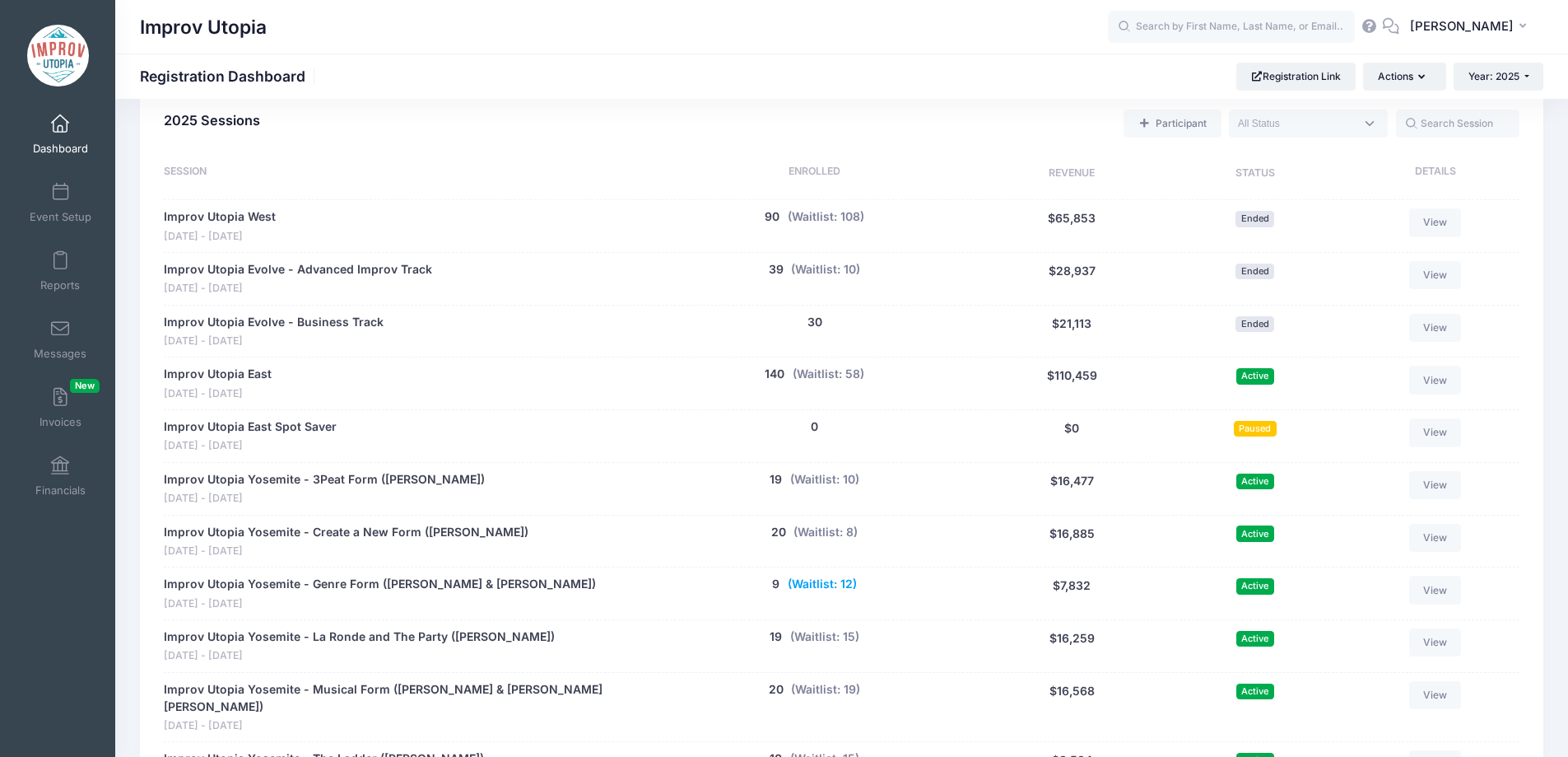
click at [850, 583] on button "(Waitlist: 12)" at bounding box center [822, 584] width 69 height 17
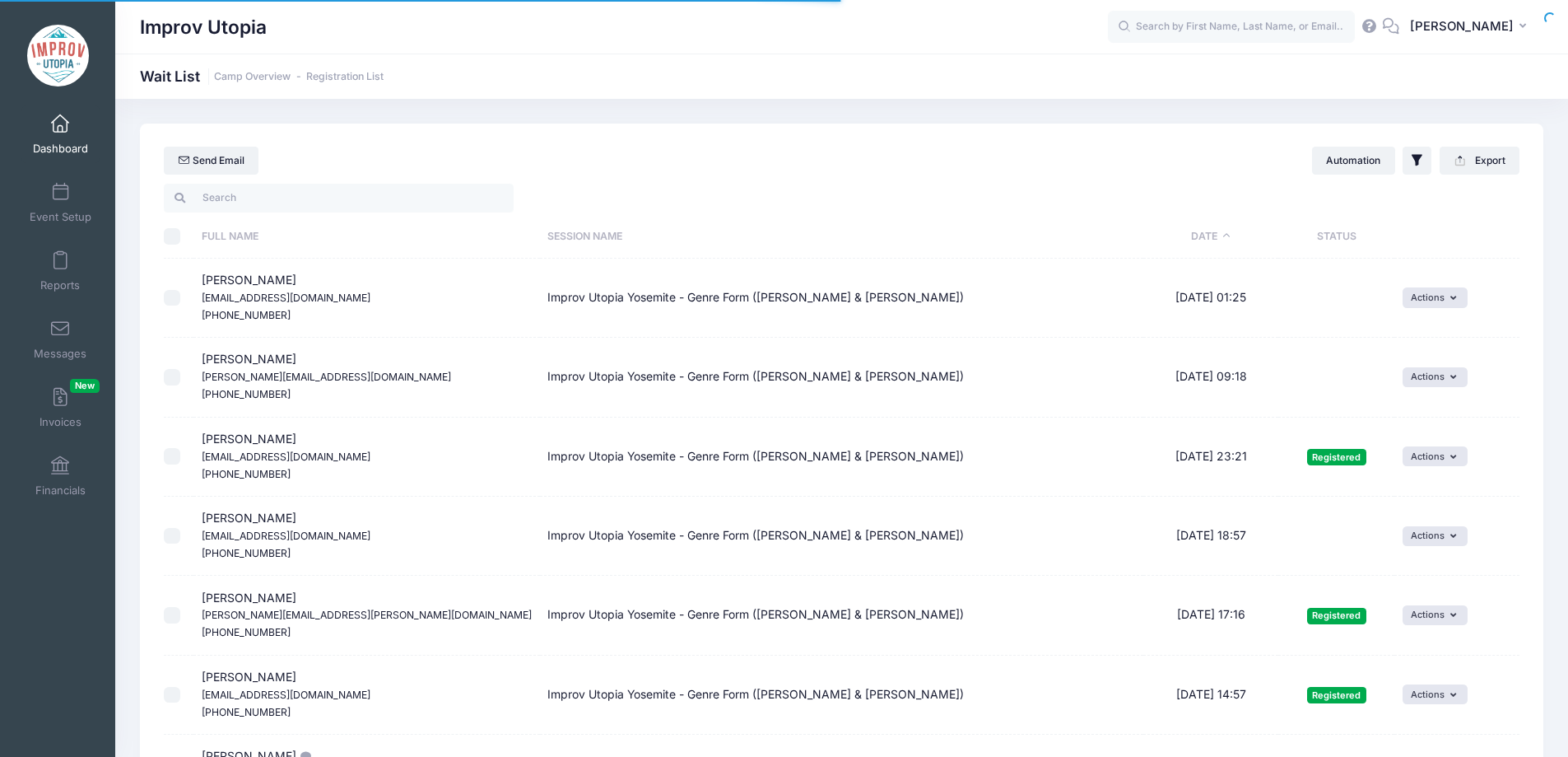
select select "50"
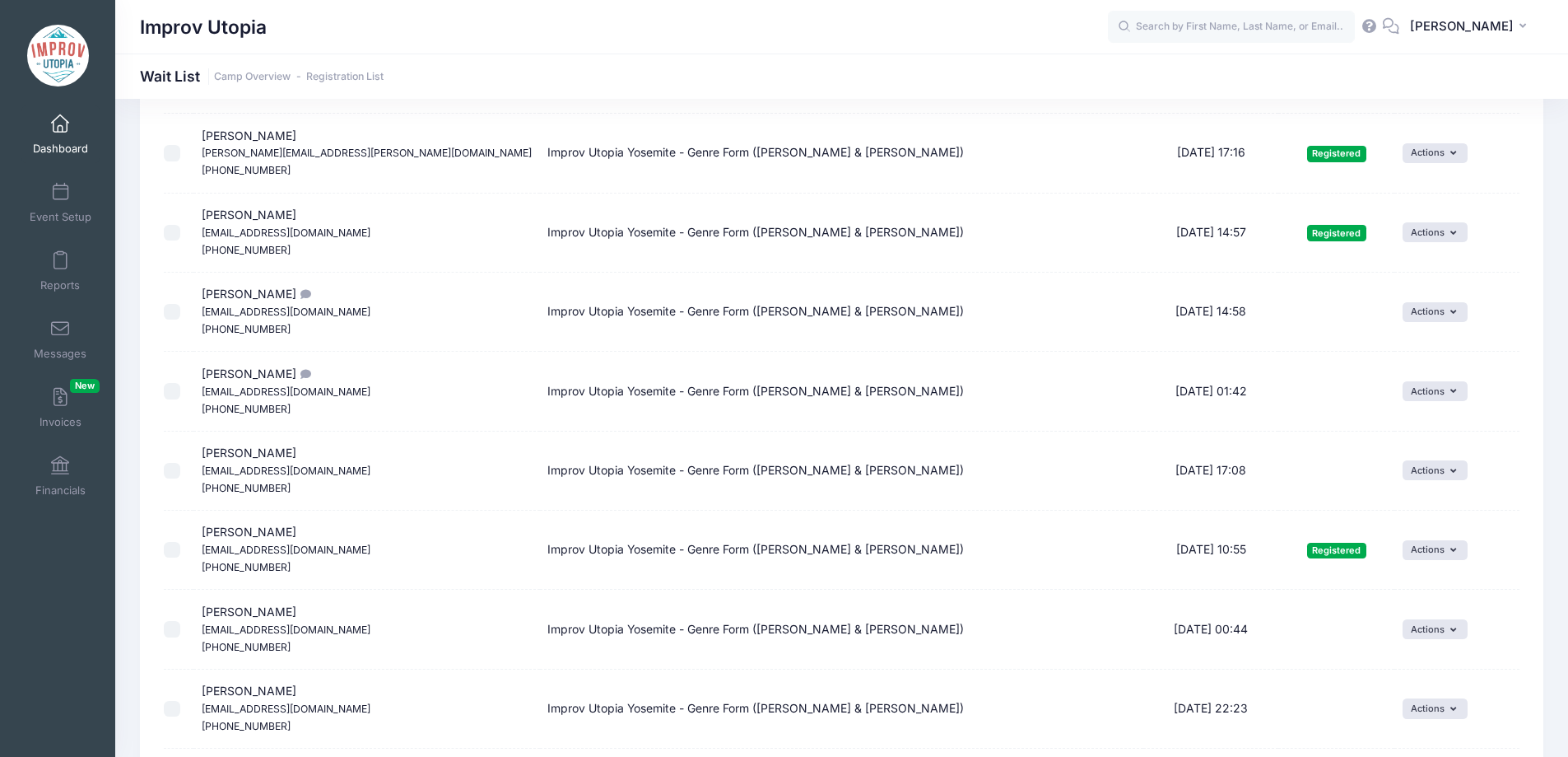
scroll to position [985, 0]
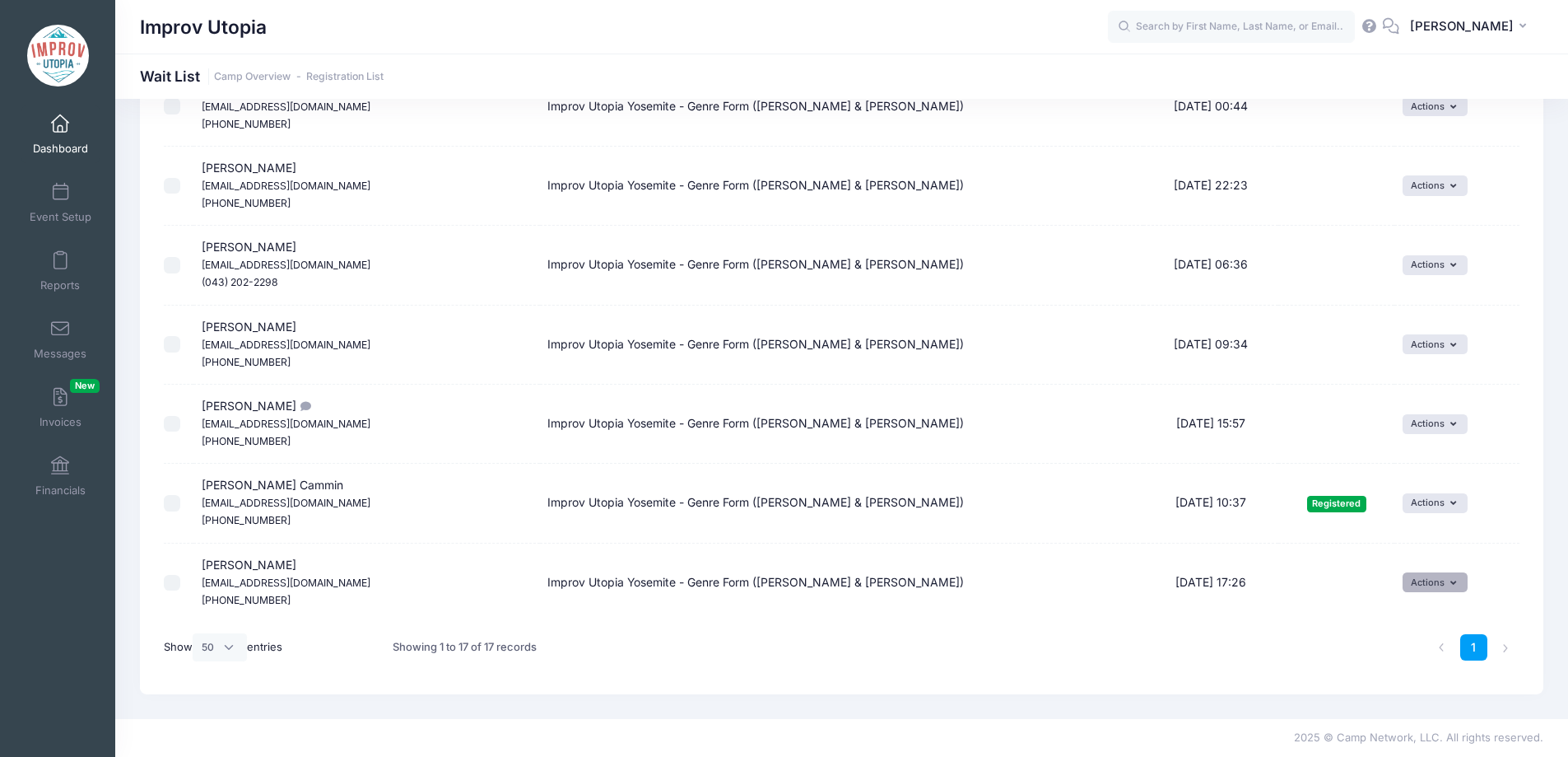
click at [1405, 584] on button "Actions" at bounding box center [1435, 582] width 65 height 20
click at [1410, 606] on link "Invite" at bounding box center [1412, 618] width 72 height 32
click at [1029, 593] on select "1 2 3 4 5 6 7 8 9 10 11 12 13 14 15 16 17 18 19 20 21 22 23 24 25 26 27 28 29 3…" at bounding box center [1035, 583] width 57 height 35
select select "12"
click at [1013, 565] on select "1 2 3 4 5 6 7 8 9 10 11 12 13 14 15 16 17 18 19 20 21 22 23 24 25 26 27 28 29 3…" at bounding box center [1035, 583] width 57 height 35
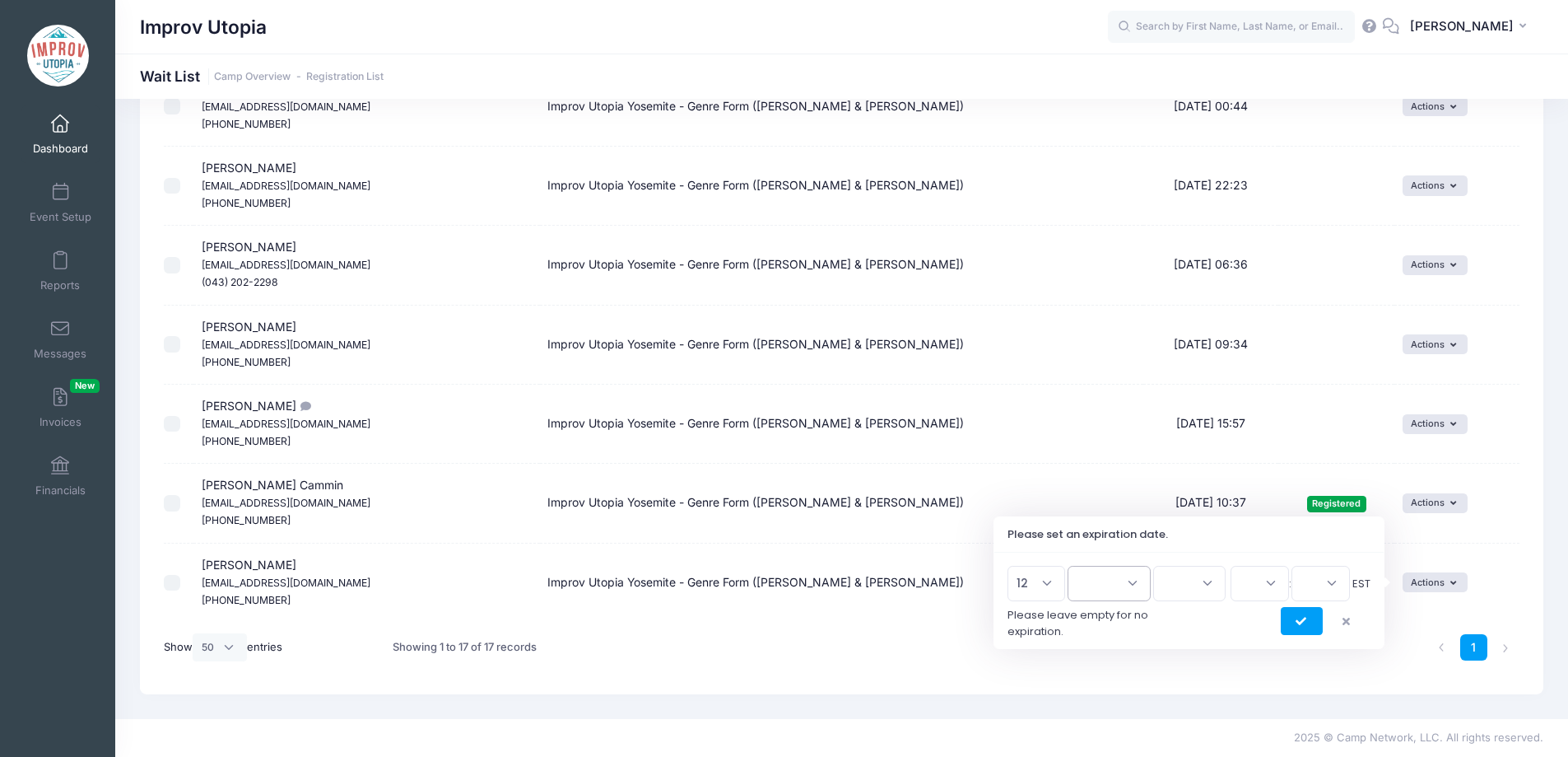
click at [1124, 593] on select "Jan Feb Mar Apr May Jun Jul Aug Sep Oct Nov Dec" at bounding box center [1109, 583] width 83 height 35
click at [1075, 565] on select "Jan Feb Mar Apr May Jun Jul Aug Sep Oct Nov Dec" at bounding box center [1109, 583] width 83 height 35
click at [1105, 472] on td "Improv Utopia Yosemite - Genre Form ([PERSON_NAME] & [PERSON_NAME])" at bounding box center [842, 503] width 604 height 79
click at [1116, 574] on select "Jan Feb Mar Apr May Jun Jul Aug Sep Oct Nov Dec" at bounding box center [1109, 583] width 83 height 35
select select "7"
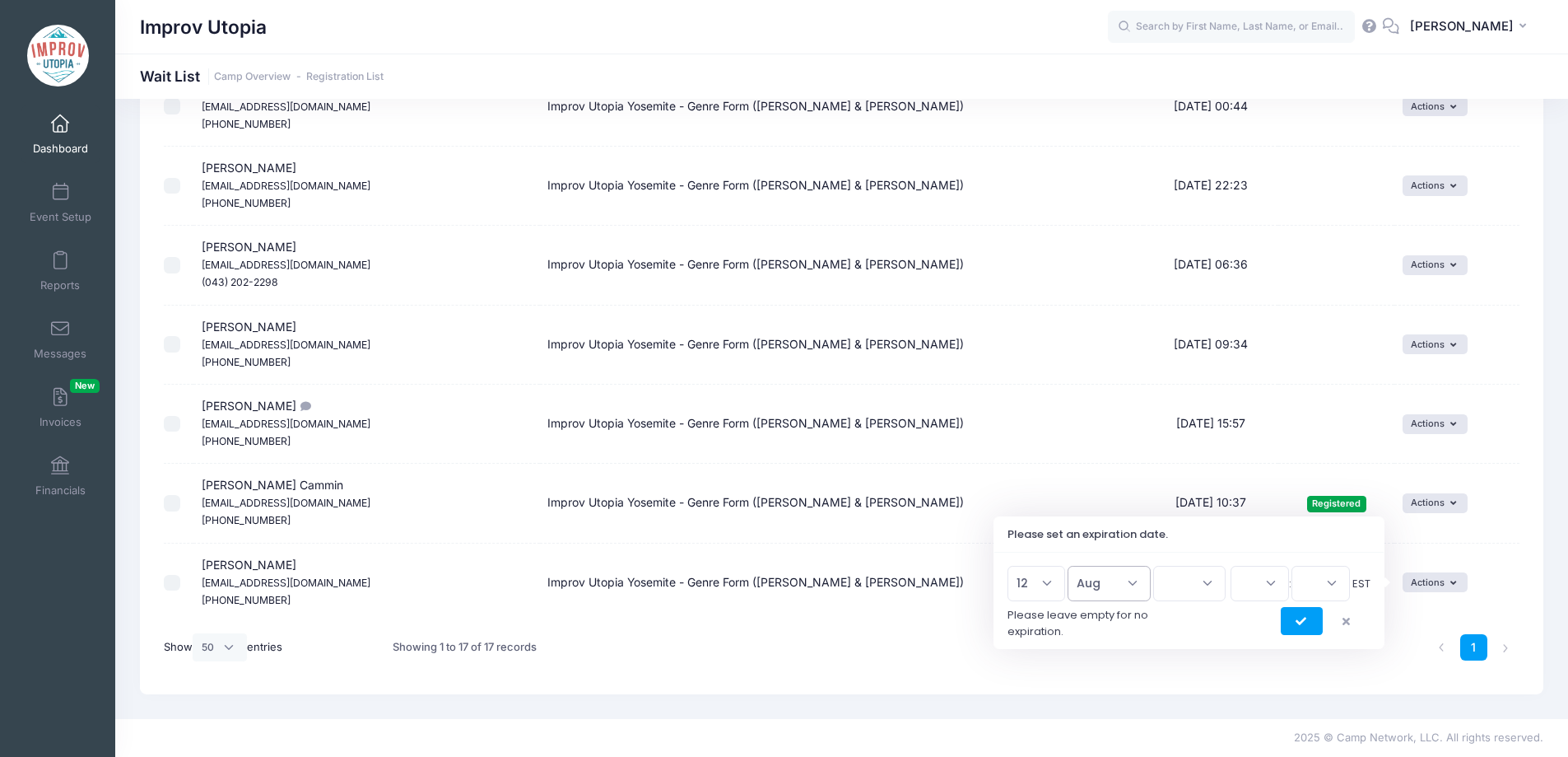
click at [1075, 565] on select "Jan Feb Mar Apr May Jun Jul Aug Sep Oct Nov Dec" at bounding box center [1109, 583] width 83 height 35
click at [1183, 587] on select "2026 2025" at bounding box center [1189, 583] width 73 height 35
select select "2025"
click at [1153, 565] on select "2026 2025" at bounding box center [1189, 583] width 73 height 35
click at [1257, 600] on select "00 01 02 03 04 05 06 07 08 09 10 11 12 13 14 15 16 17 18 19 20 21 22 23" at bounding box center [1259, 583] width 58 height 35
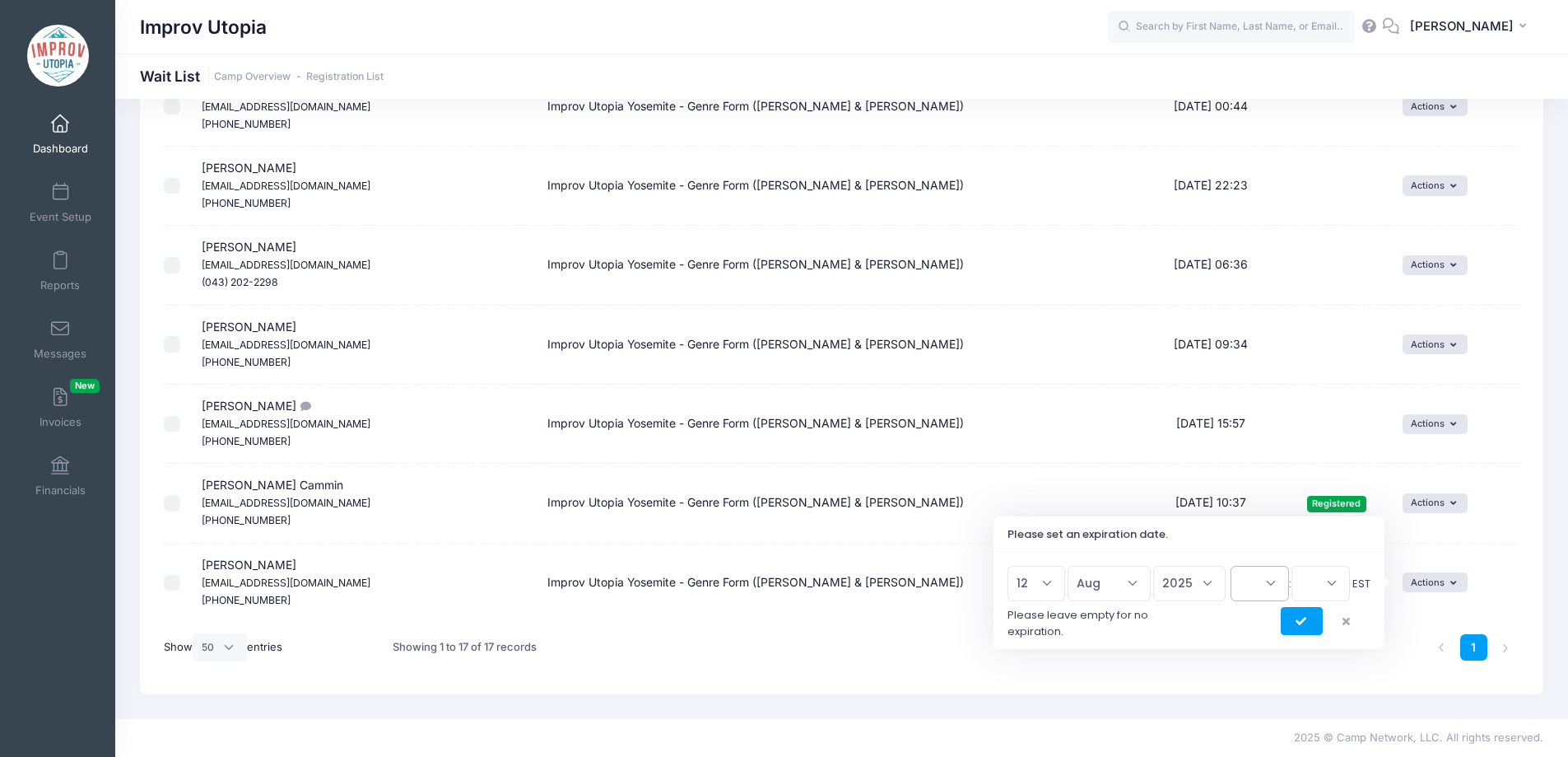
select select "23"
click at [1230, 565] on select "00 01 02 03 04 05 06 07 08 09 10 11 12 13 14 15 16 17 18 19 20 21 22 23" at bounding box center [1259, 583] width 58 height 35
click at [1316, 583] on select "00 15 30 45" at bounding box center [1320, 583] width 58 height 35
select select "45"
click at [1291, 565] on select "00 15 30 45" at bounding box center [1320, 583] width 58 height 35
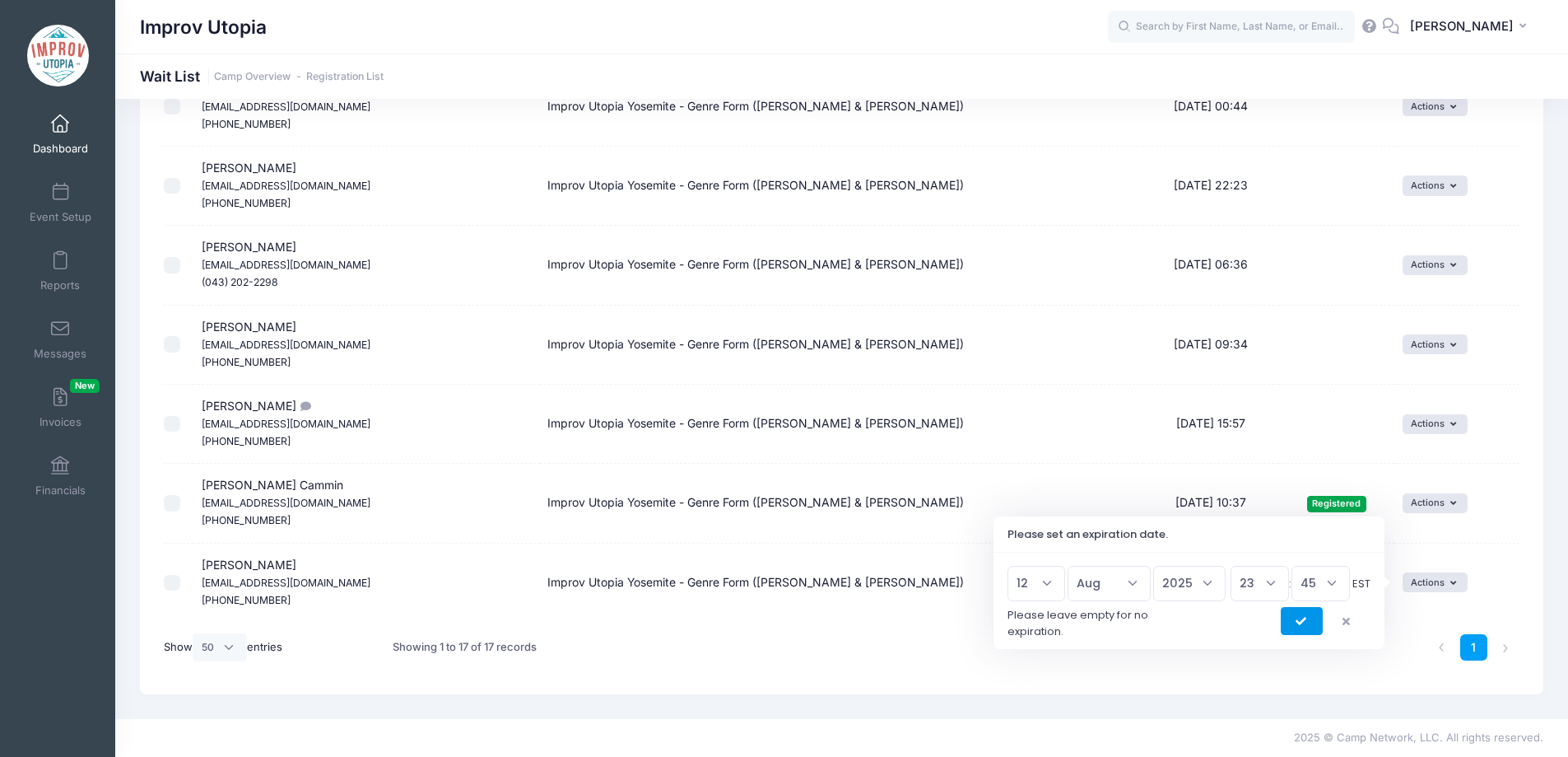
click at [1301, 615] on button "submit" at bounding box center [1301, 620] width 42 height 28
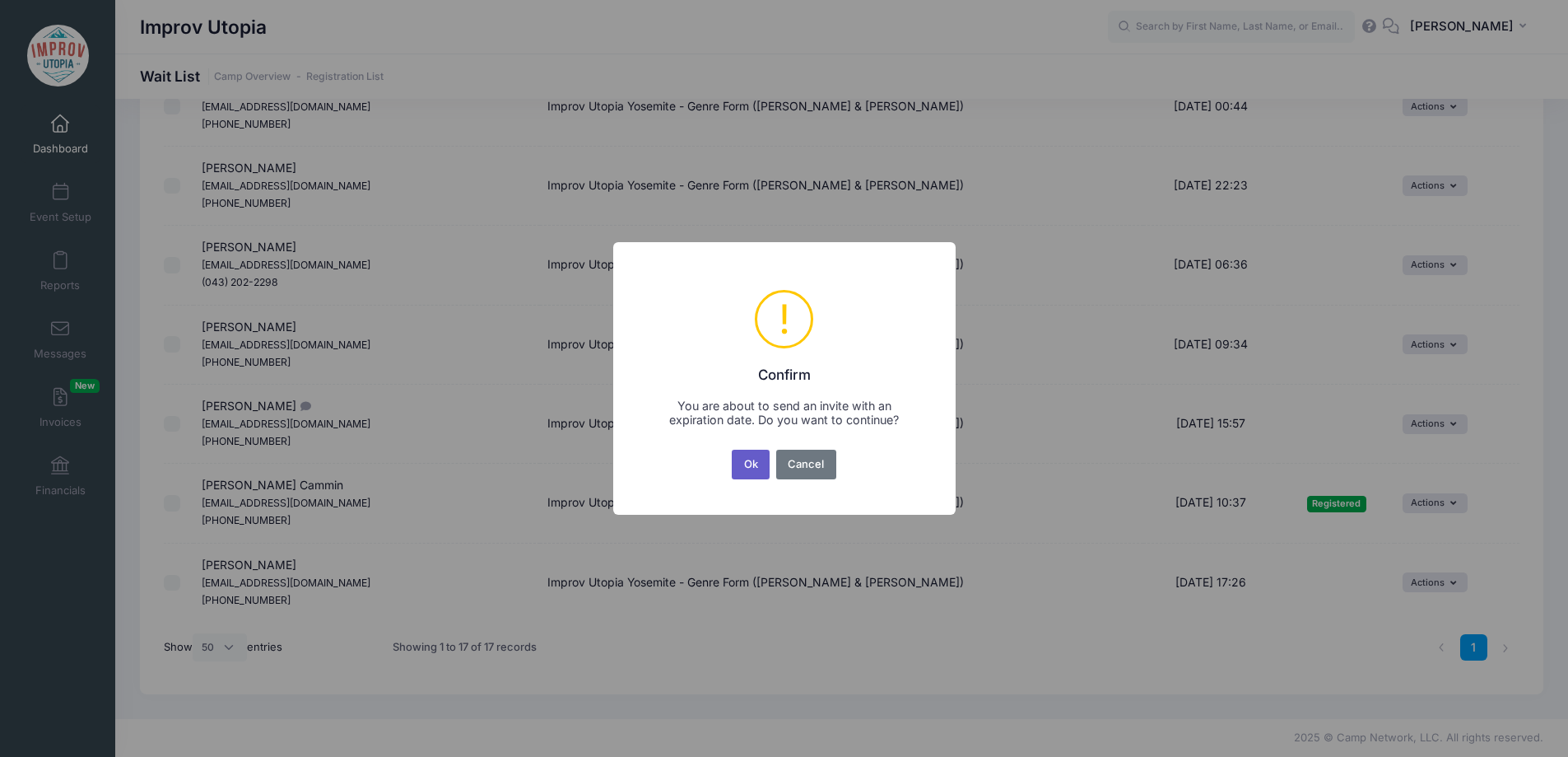
click at [746, 470] on button "Ok" at bounding box center [751, 464] width 38 height 30
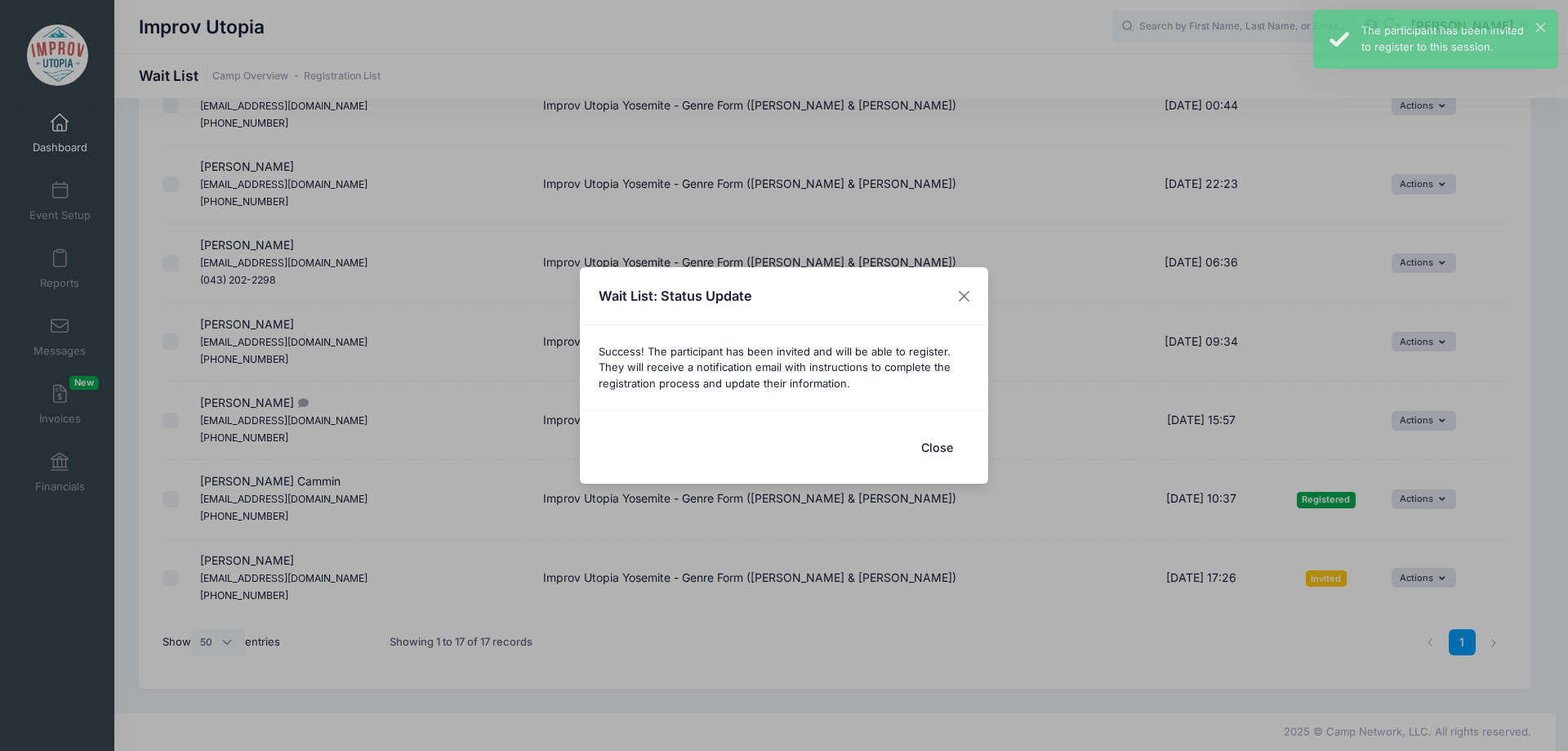
click at [918, 451] on button "Close" at bounding box center [937, 446] width 65 height 35
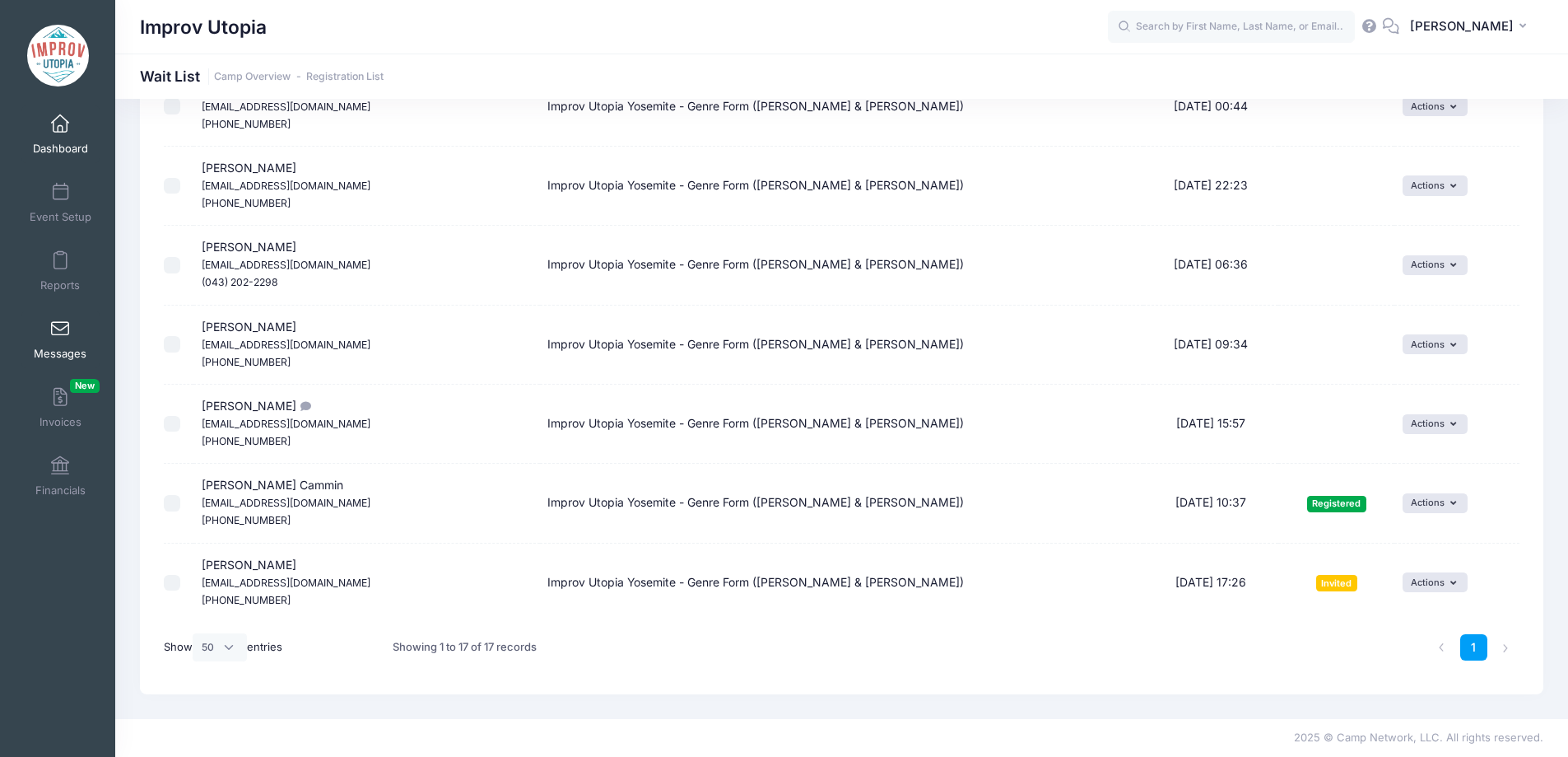
click at [60, 331] on span at bounding box center [60, 328] width 0 height 18
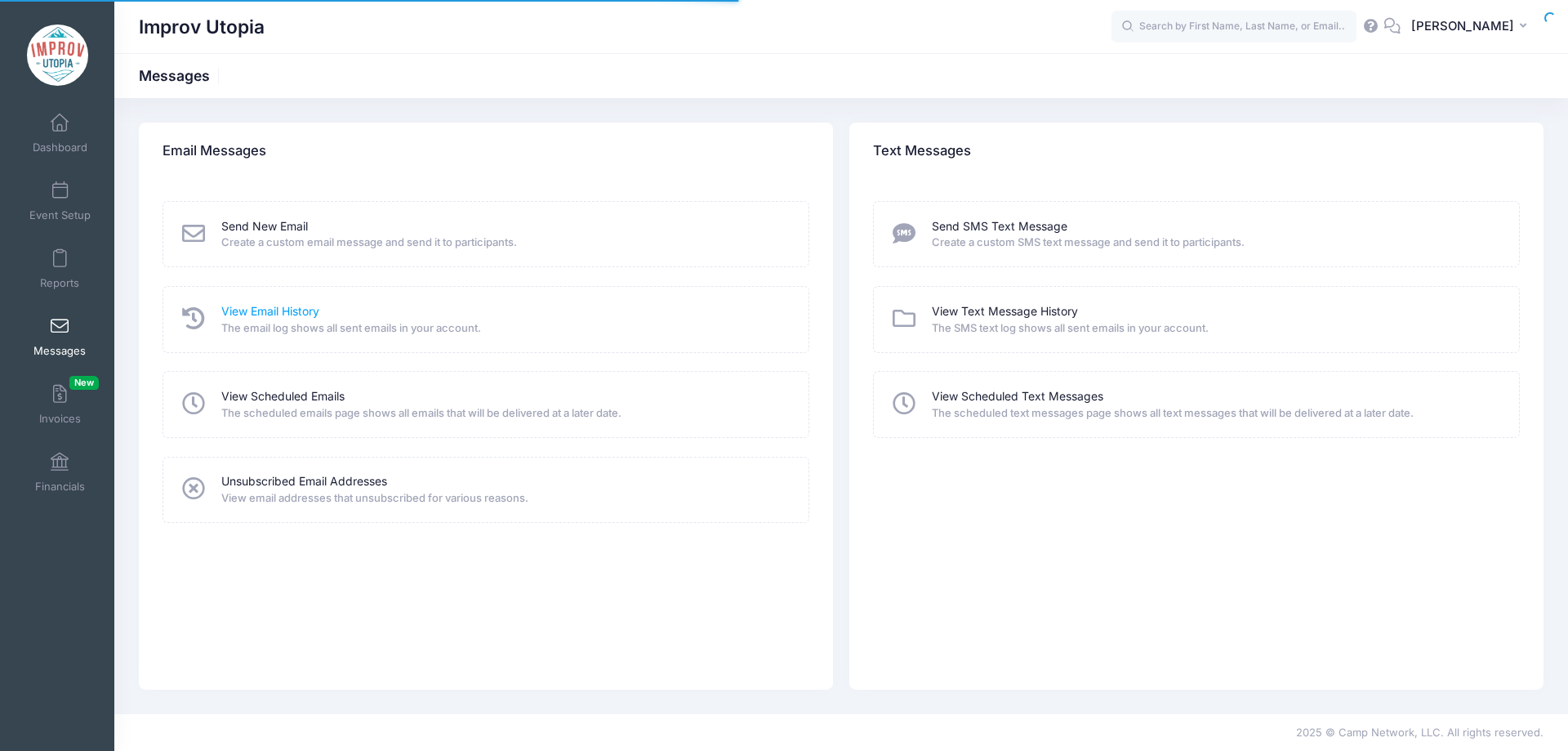
click at [263, 314] on link "View Email History" at bounding box center [271, 311] width 98 height 17
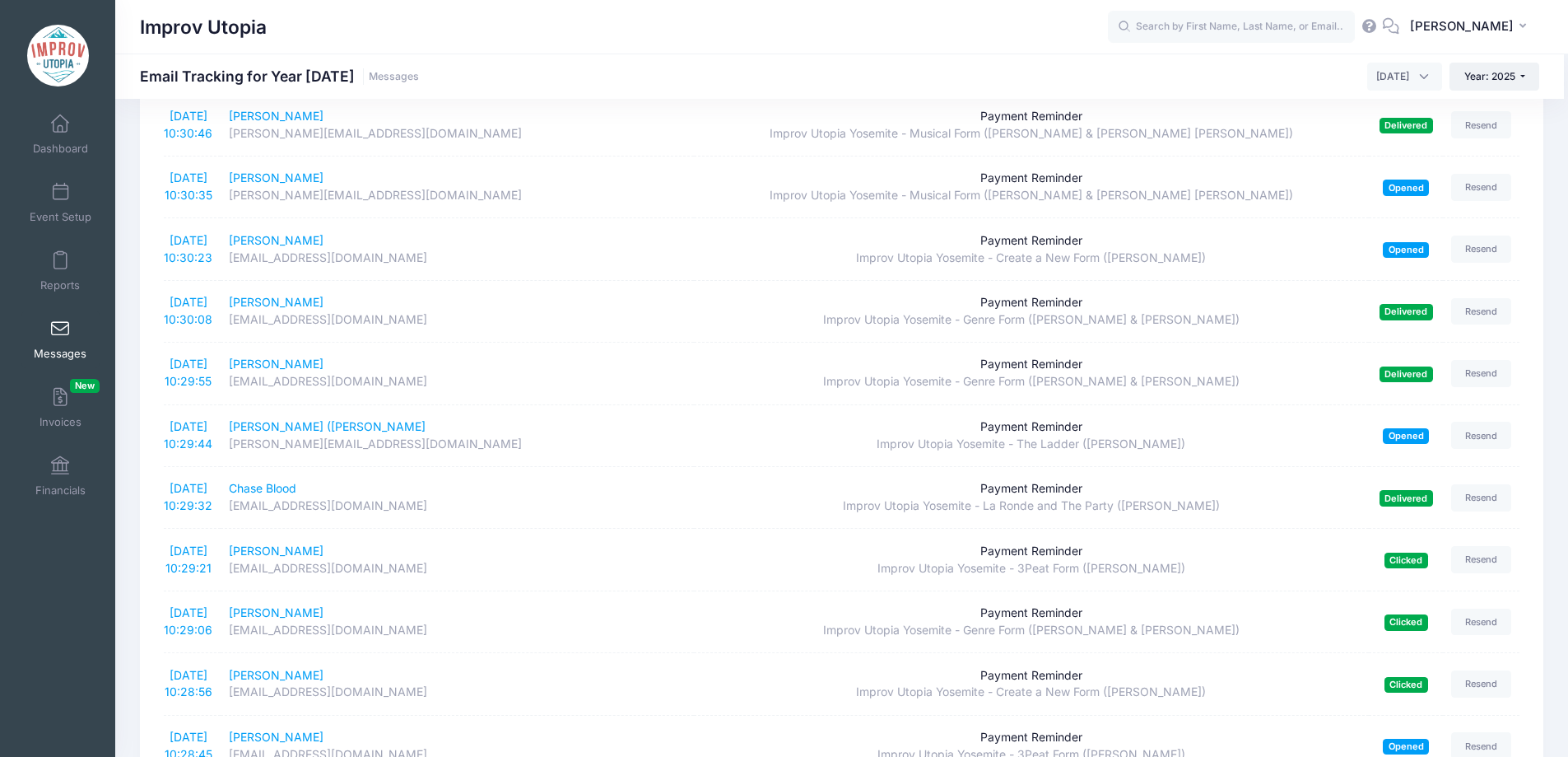
scroll to position [2699, 0]
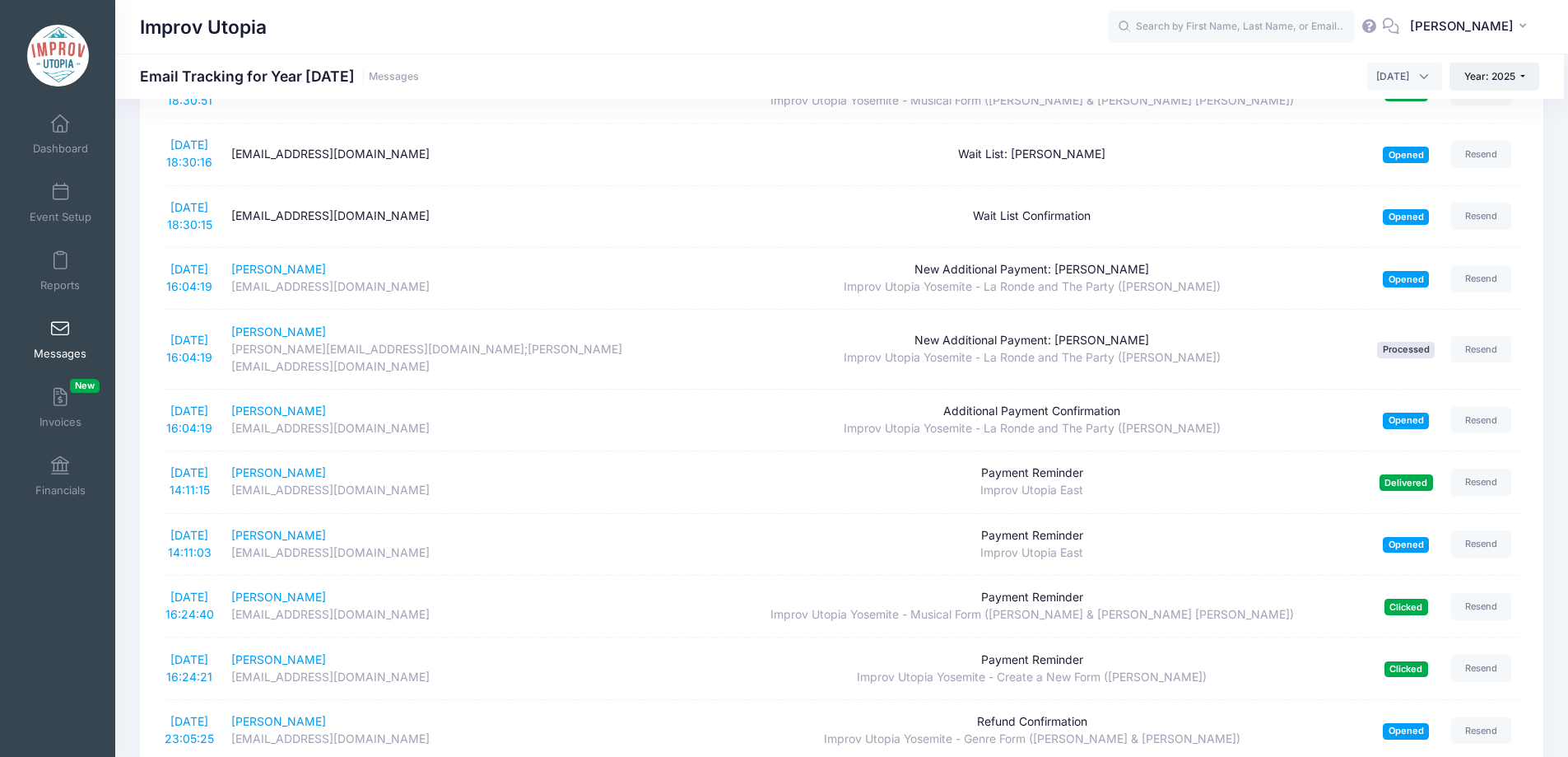
scroll to position [0, 0]
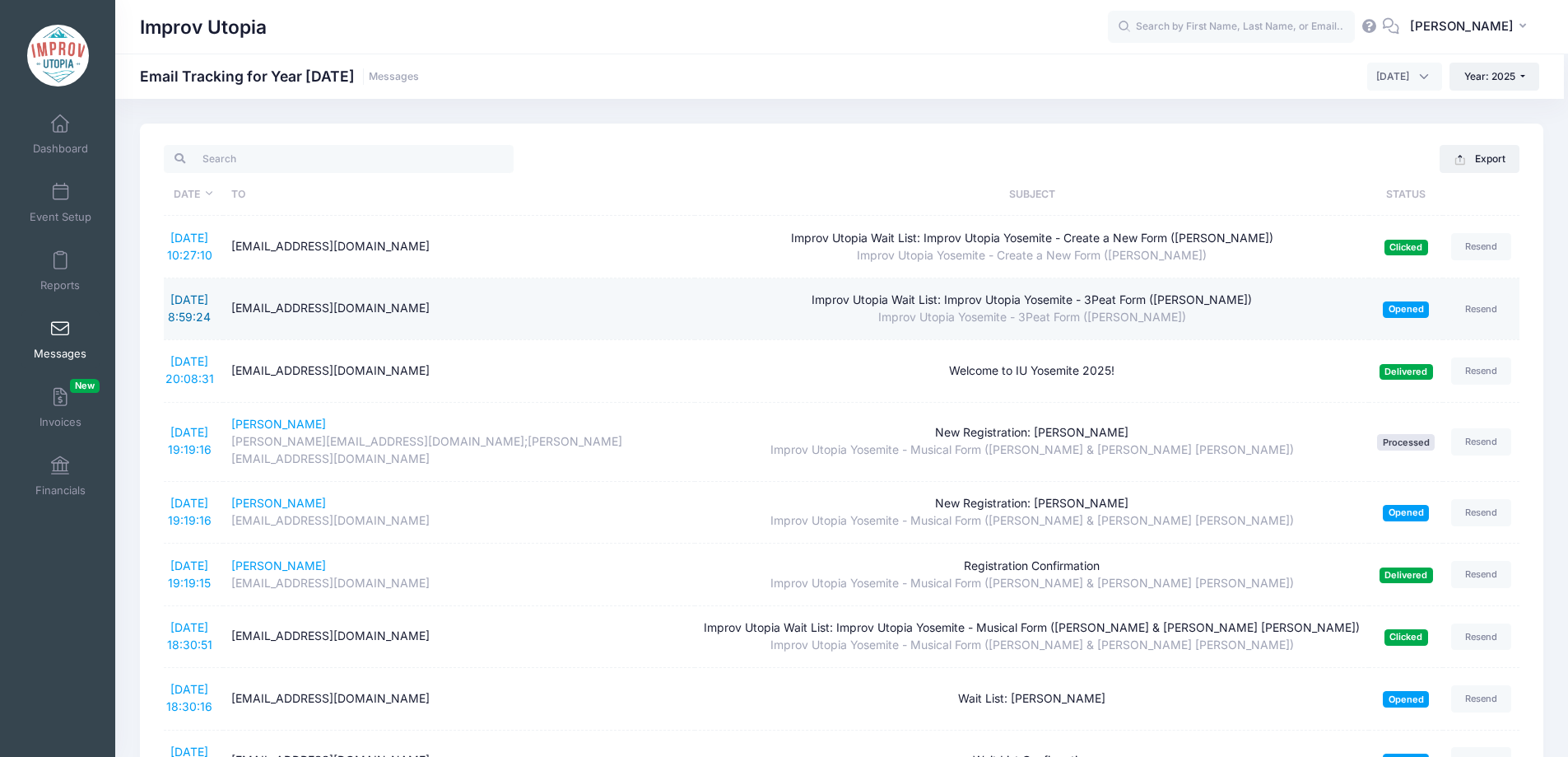
click at [187, 310] on link "8/11/2025 8:59:24" at bounding box center [189, 308] width 43 height 32
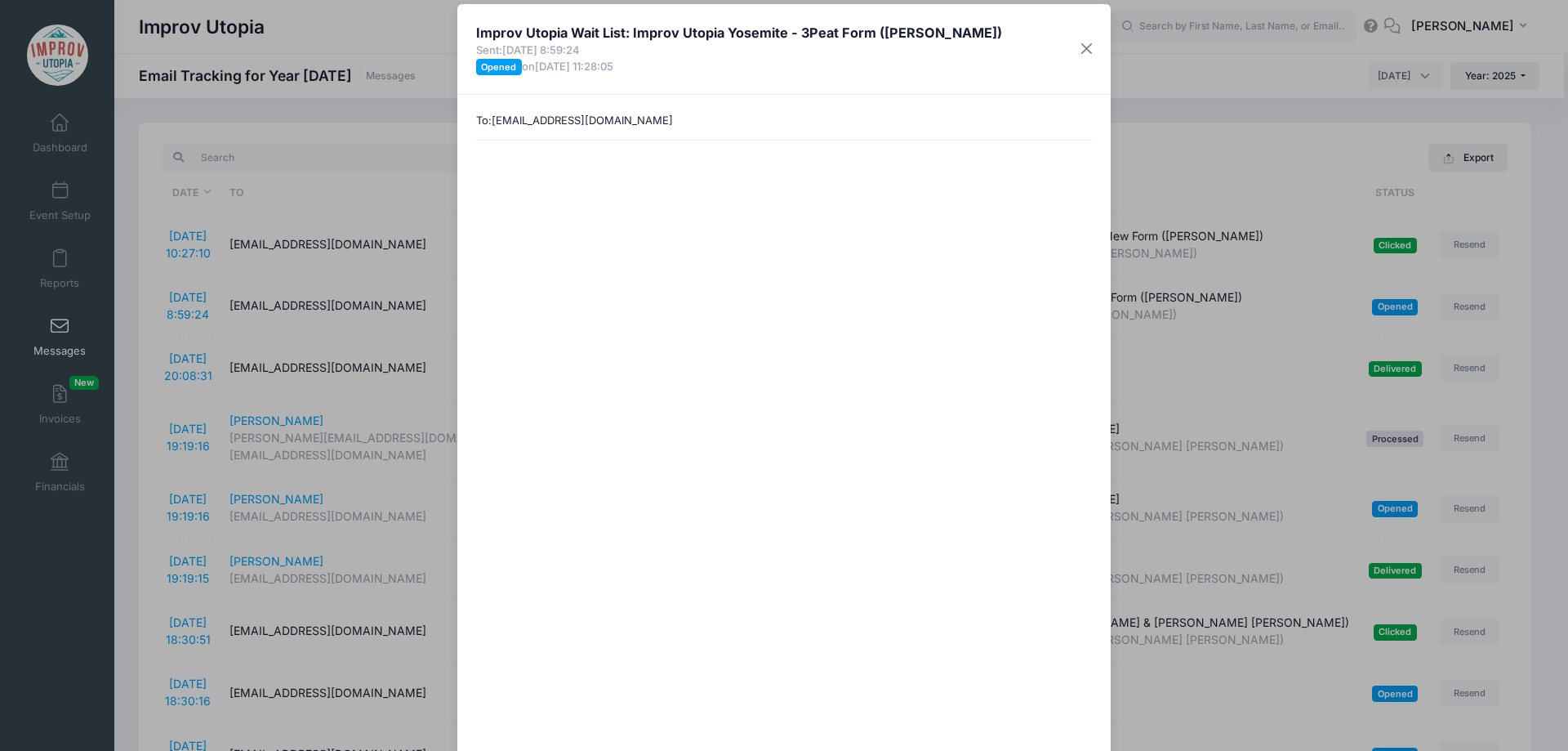
click at [365, 147] on div "Improv Utopia Wait List: Improv Utopia Yosemite - 3Peat Form (Patrick Roland) S…" at bounding box center [784, 375] width 1568 height 751
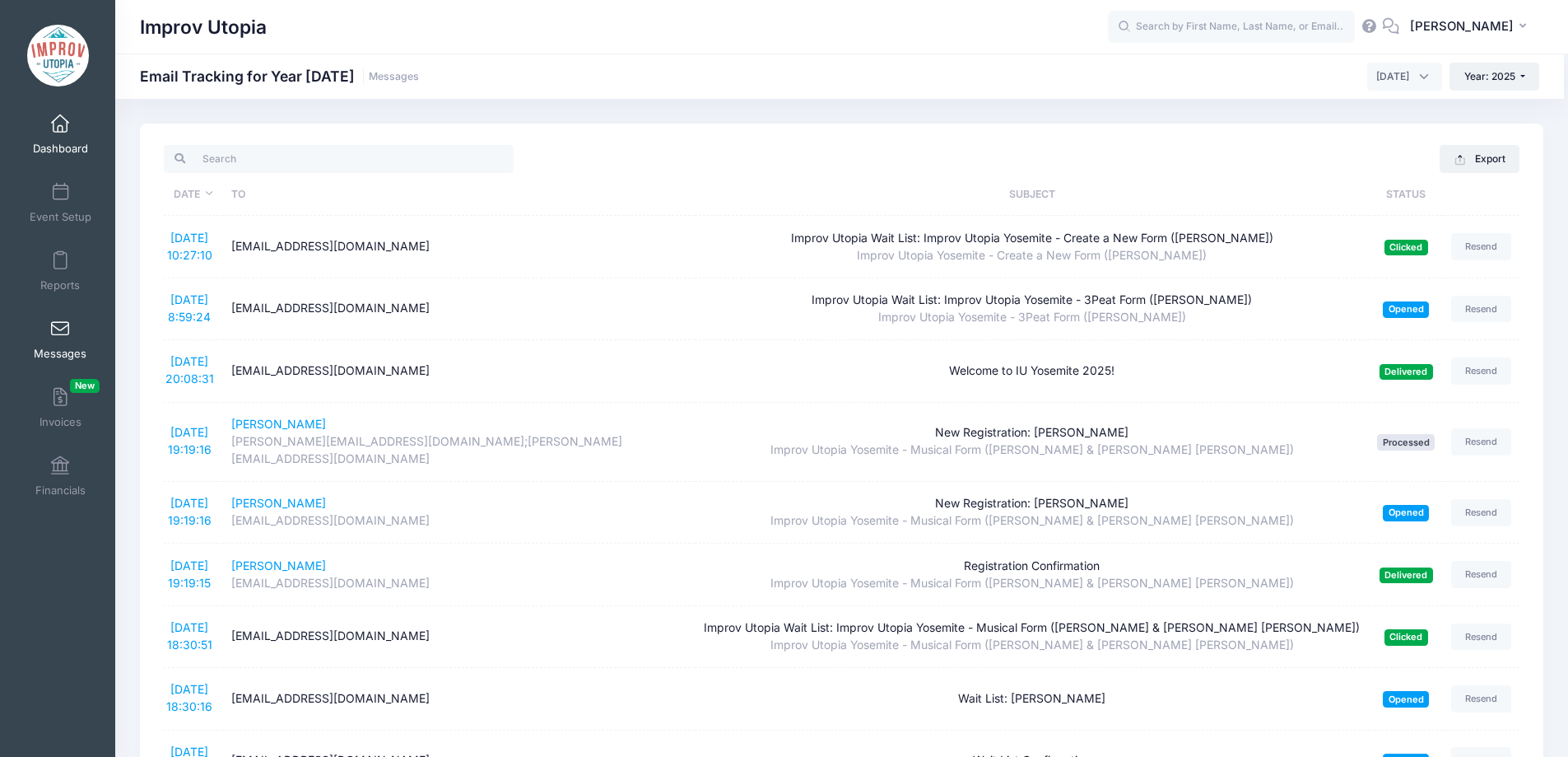
click at [70, 127] on link "Dashboard" at bounding box center [60, 133] width 78 height 57
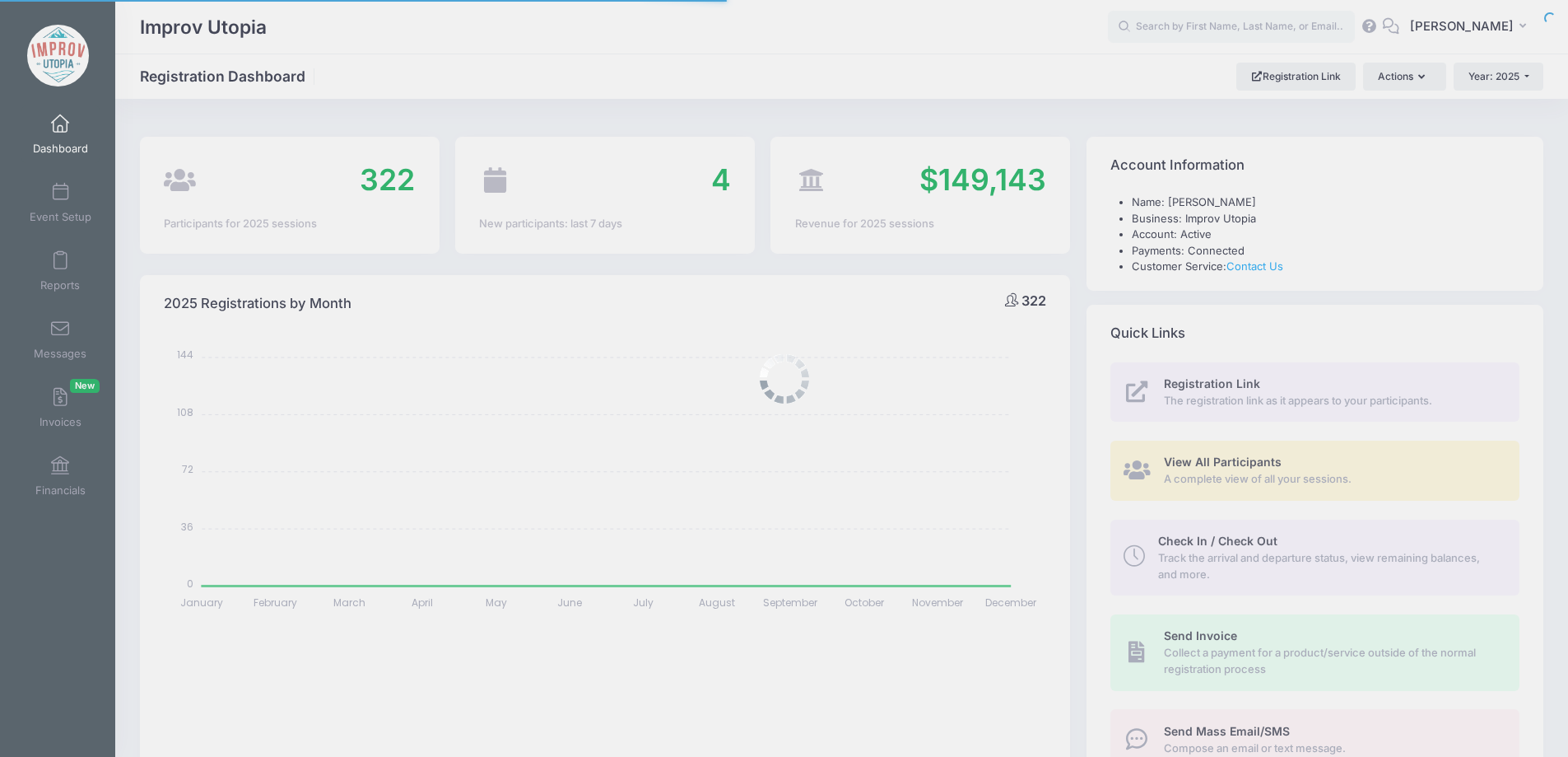
select select
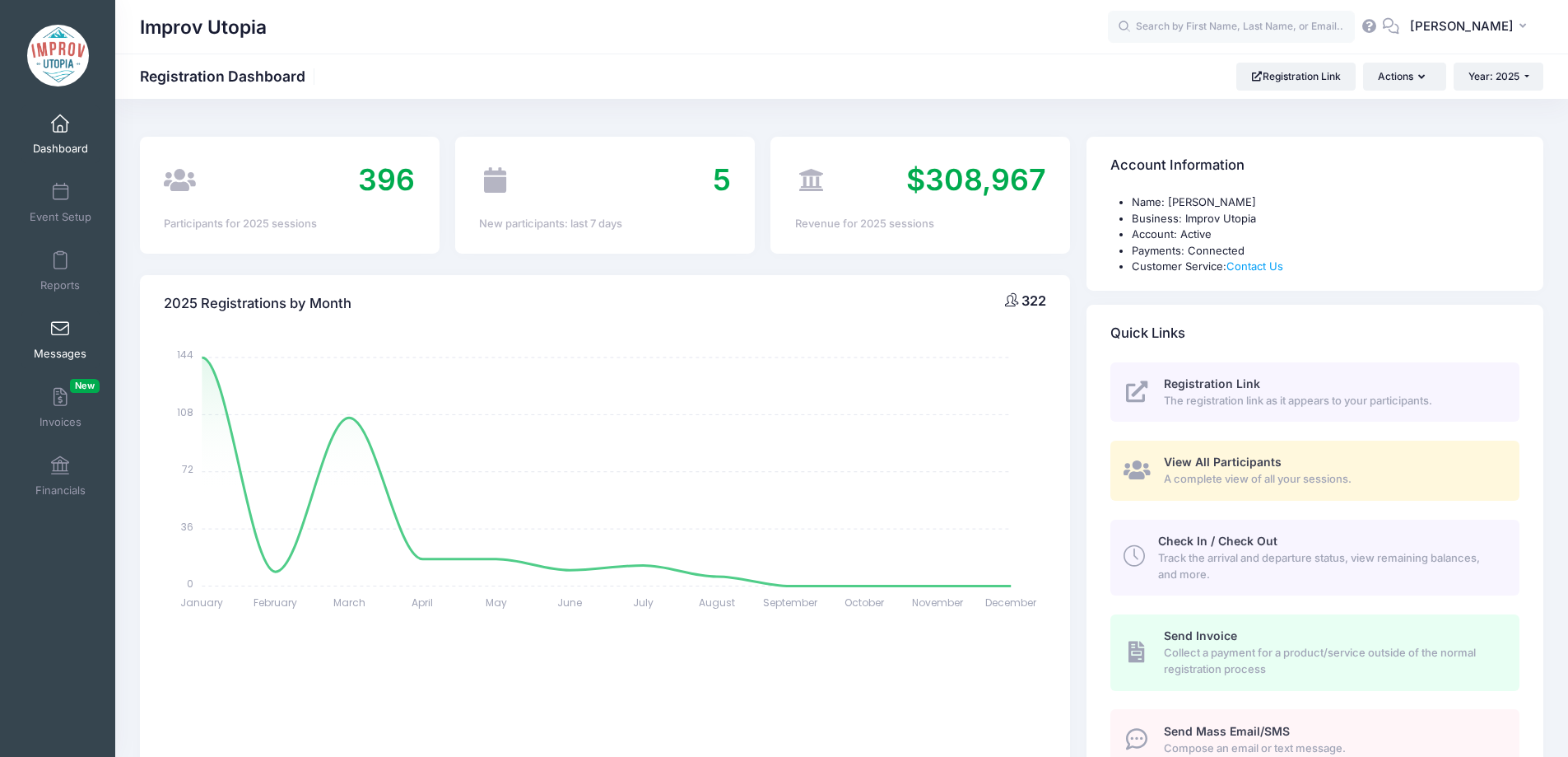
click at [60, 336] on span at bounding box center [60, 328] width 0 height 18
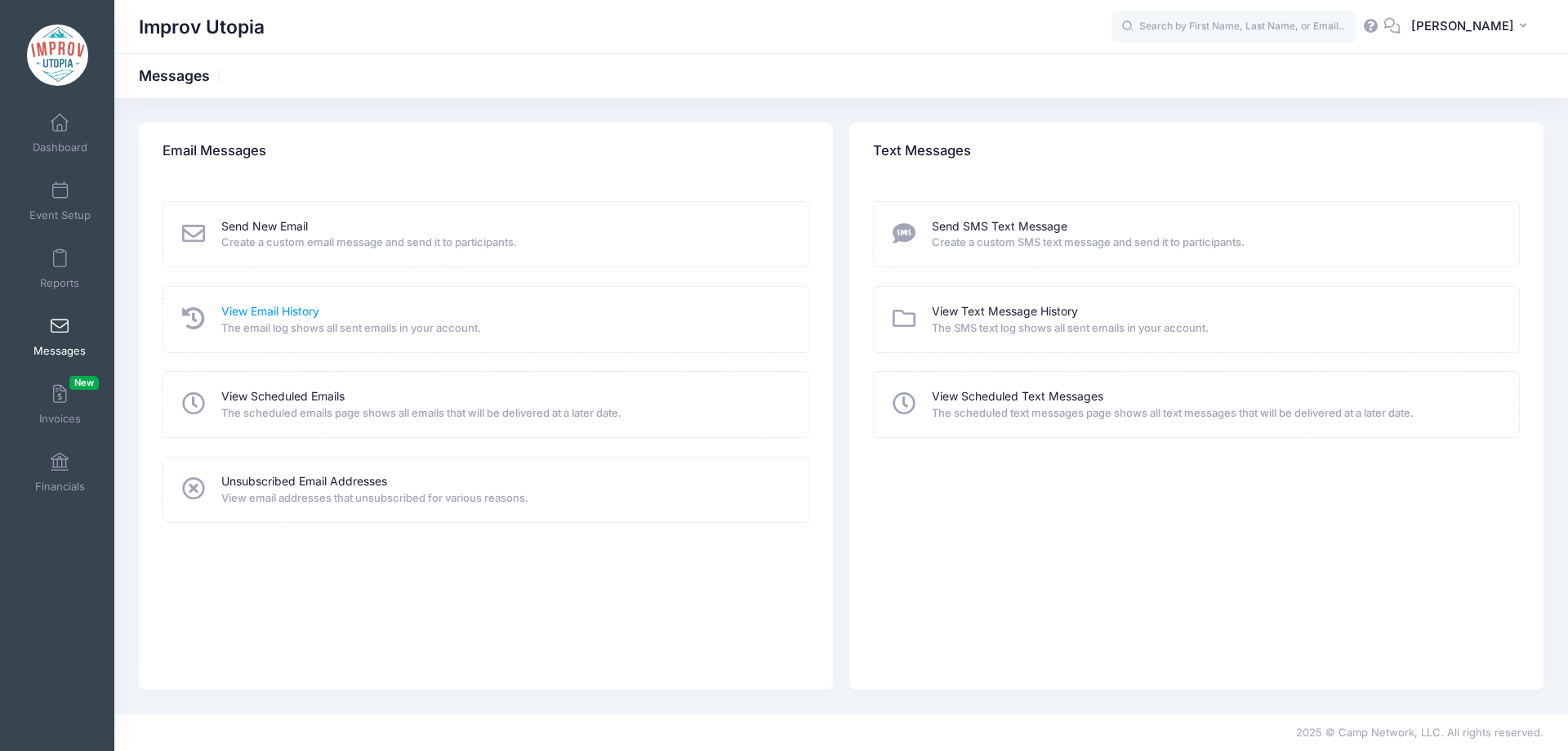
click at [294, 304] on link "View Email History" at bounding box center [271, 311] width 98 height 17
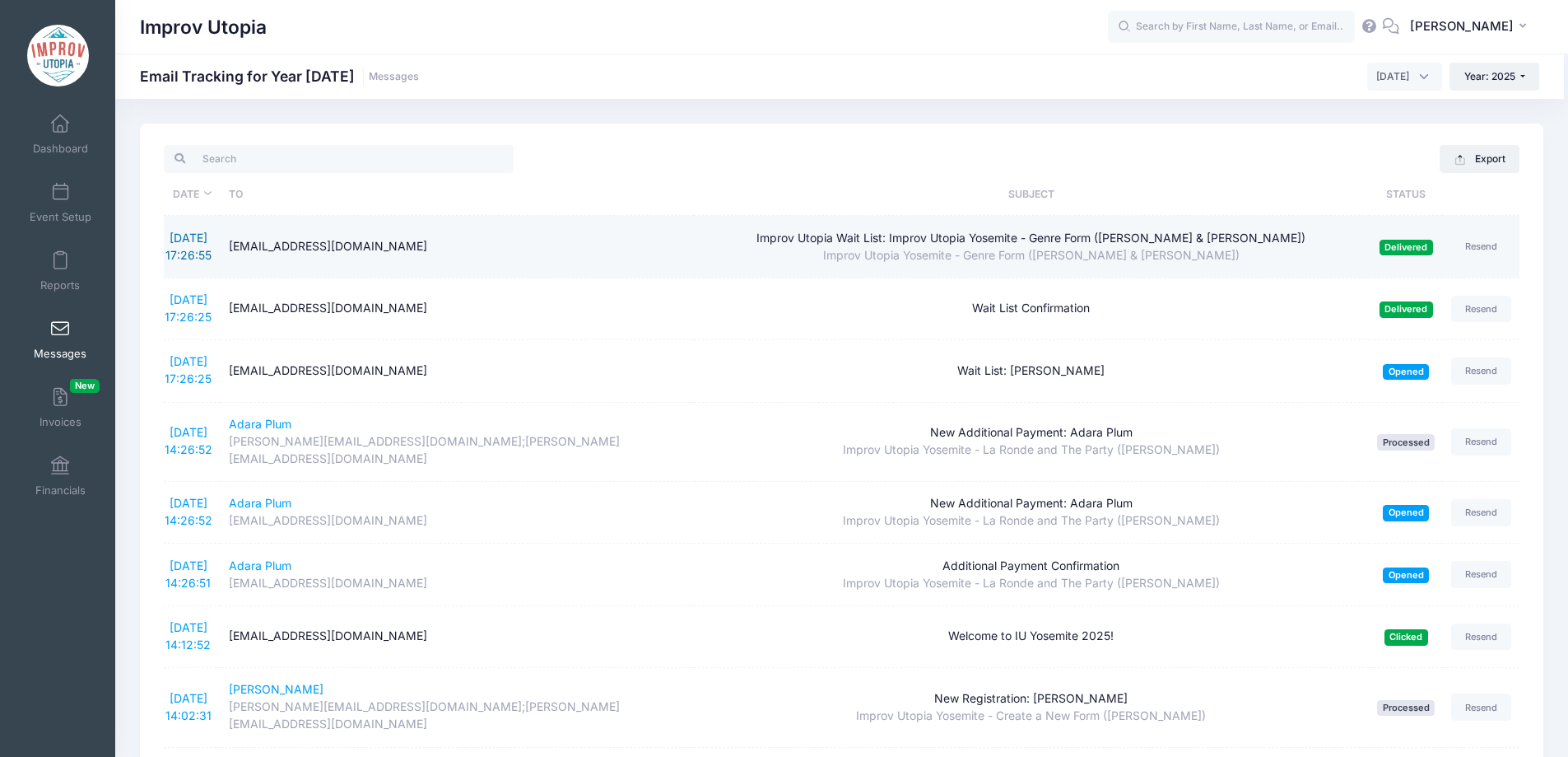
click at [180, 234] on link "8/11/2025 17:26:55" at bounding box center [188, 246] width 46 height 32
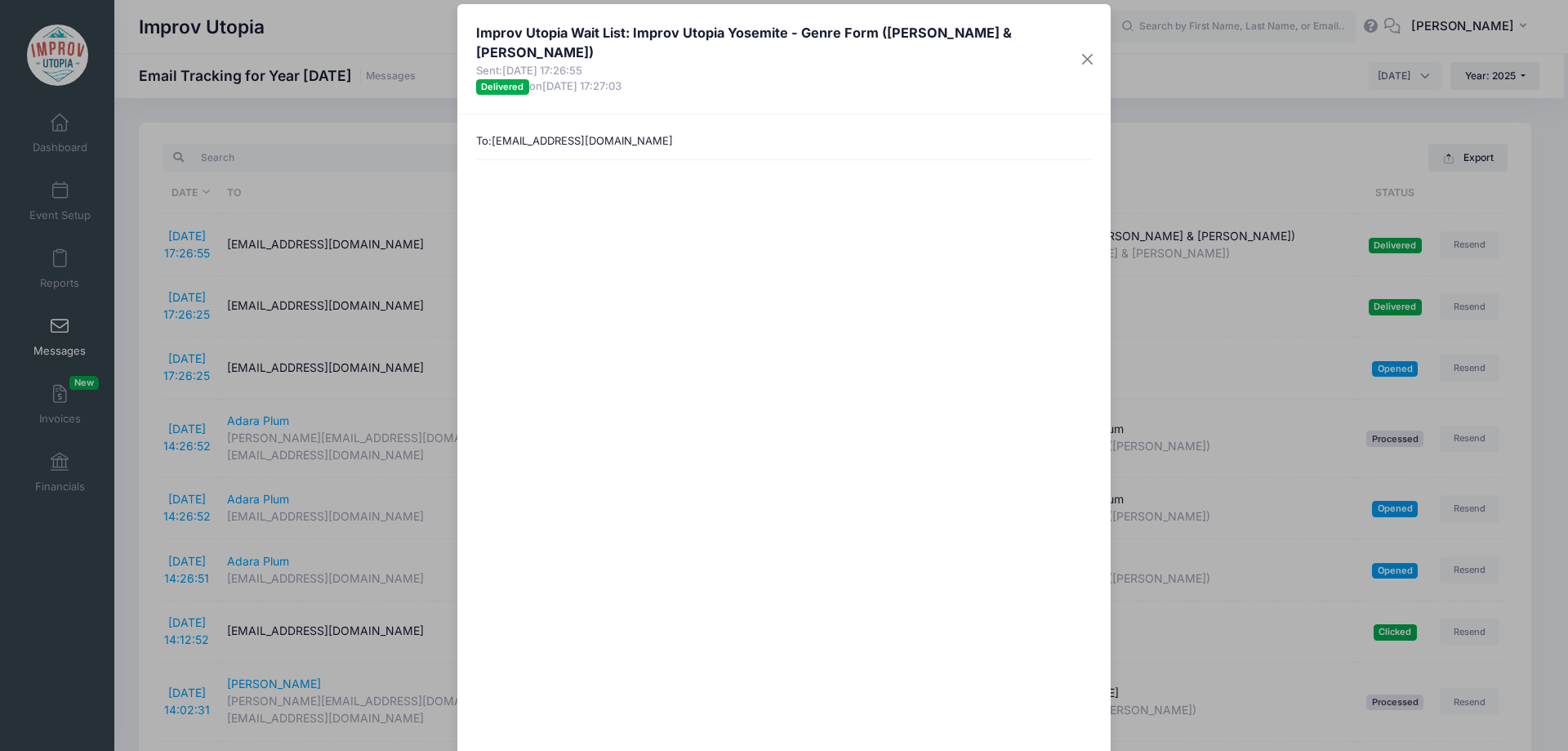
click at [130, 205] on div "Improv Utopia Wait List: Improv Utopia Yosemite - Genre Form (Nick Armstrong & …" at bounding box center [784, 375] width 1568 height 751
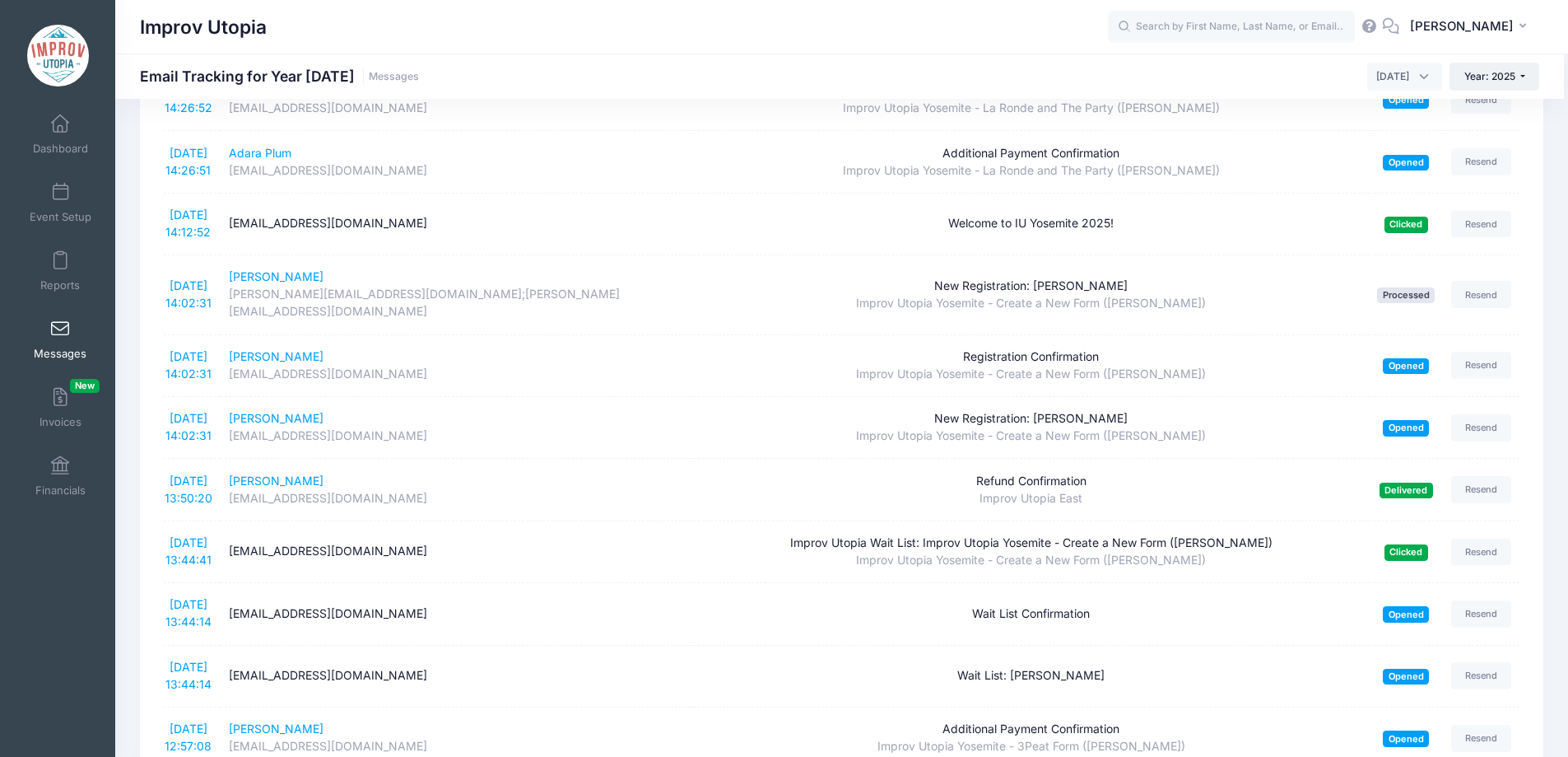
scroll to position [418, 0]
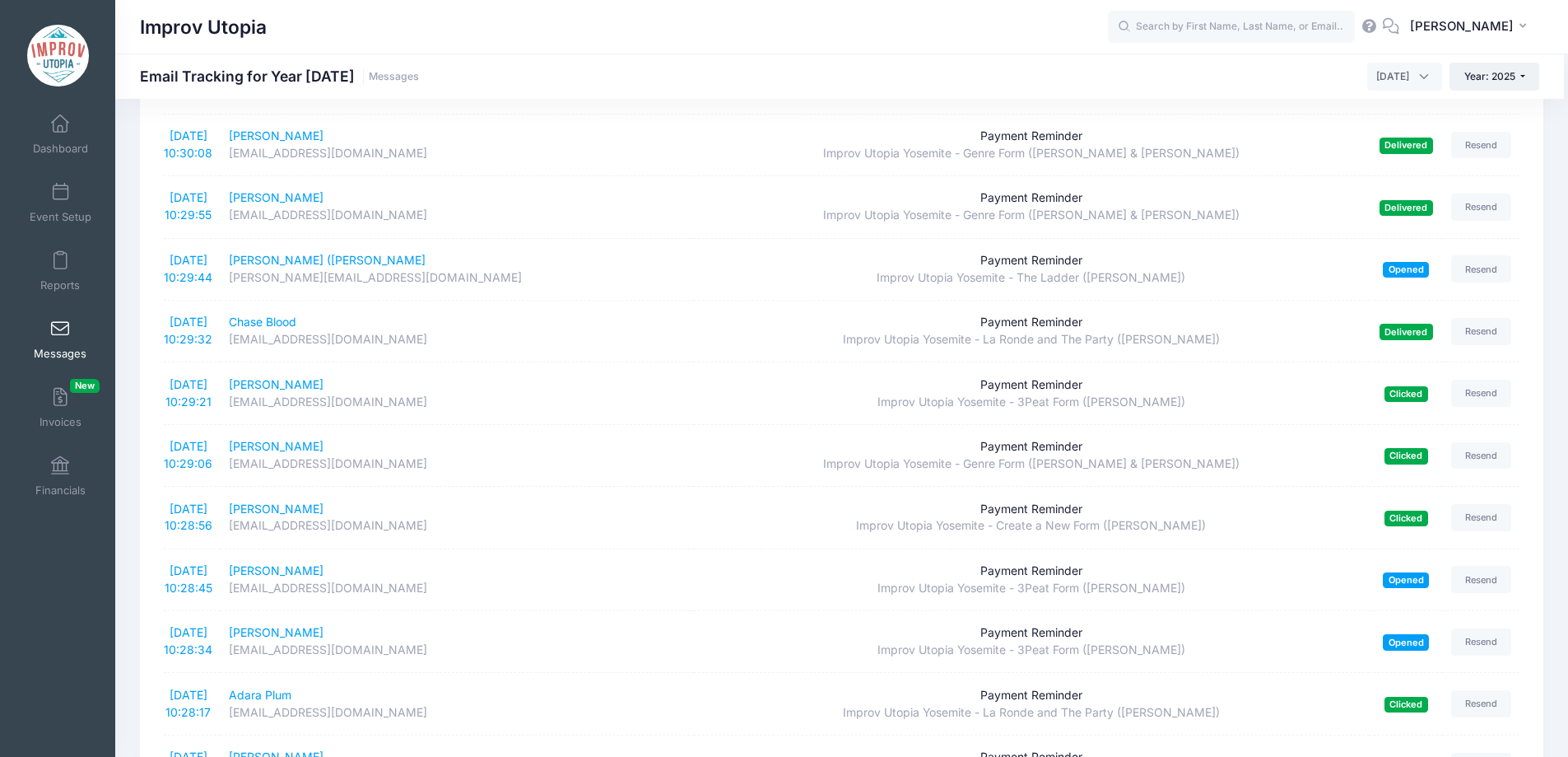
scroll to position [2699, 0]
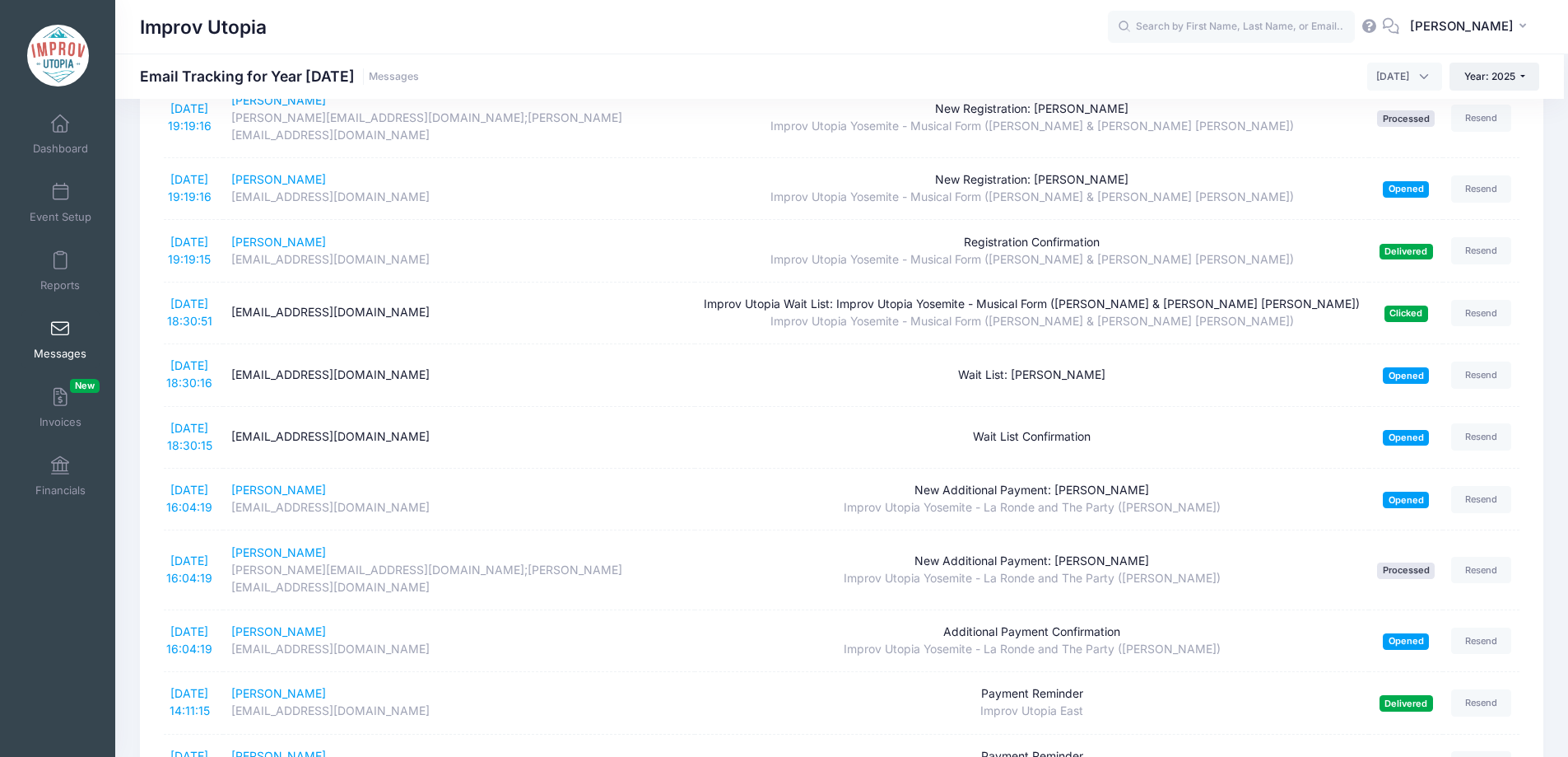
scroll to position [0, 0]
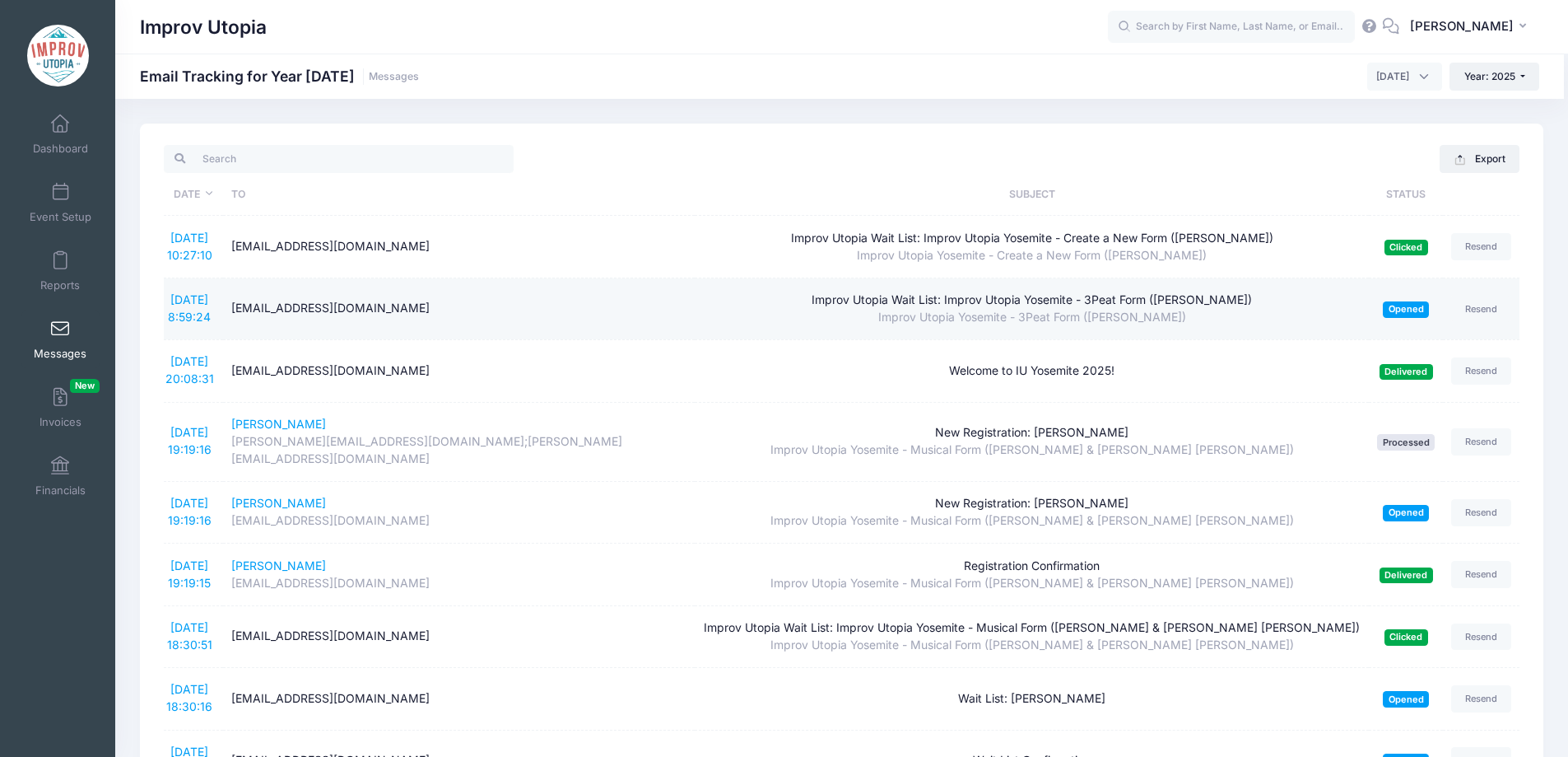
drag, startPoint x: 297, startPoint y: 308, endPoint x: 223, endPoint y: 313, distance: 74.2
click at [223, 313] on tr "8/11/2025 8:59:24 mcphee.ian@gmail.com Improv Utopia Wait List: Improv Utopia Y…" at bounding box center [842, 309] width 1356 height 62
copy tr "mcphee.ian"
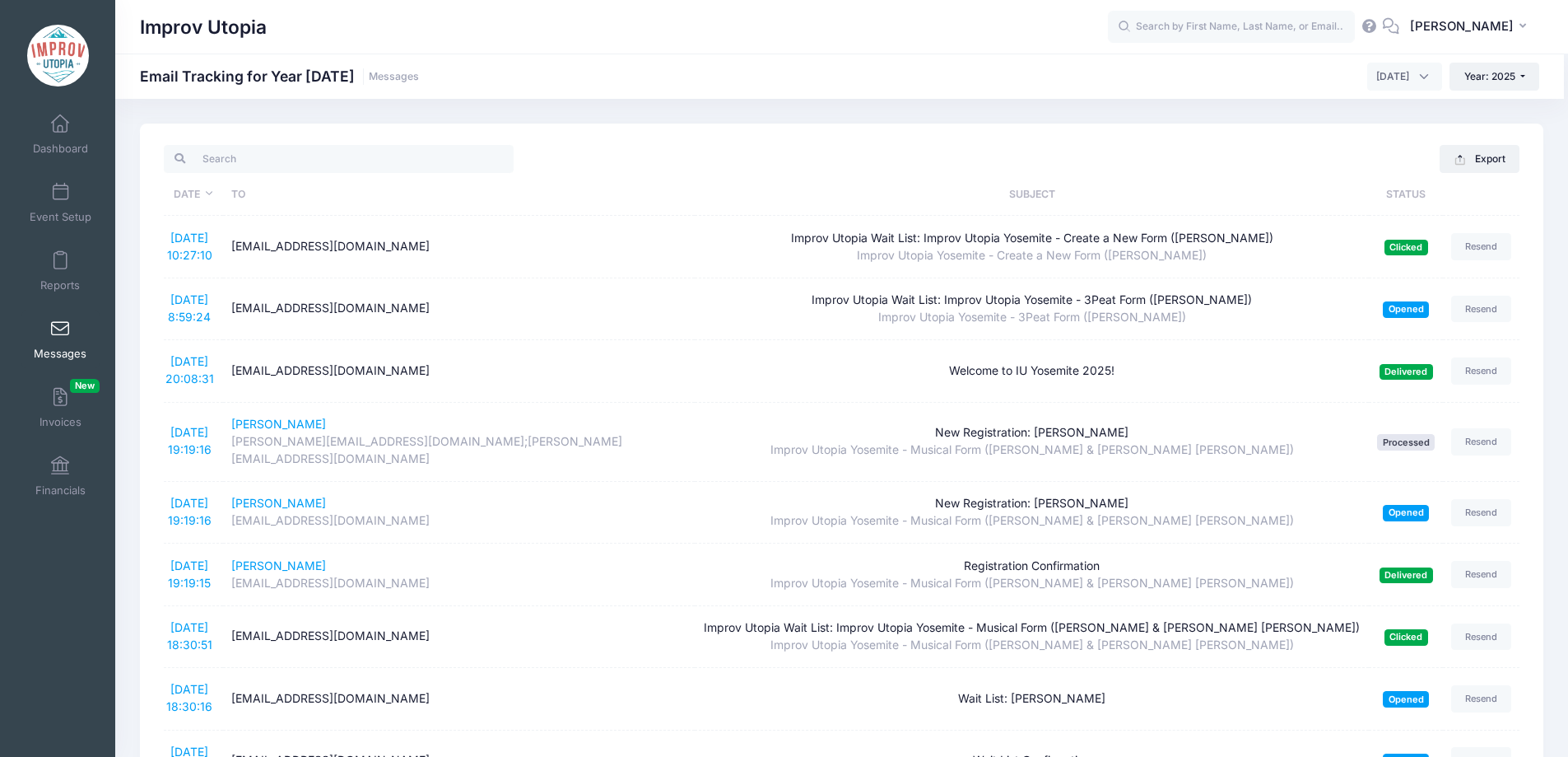
click at [642, 185] on th "To" at bounding box center [459, 194] width 472 height 43
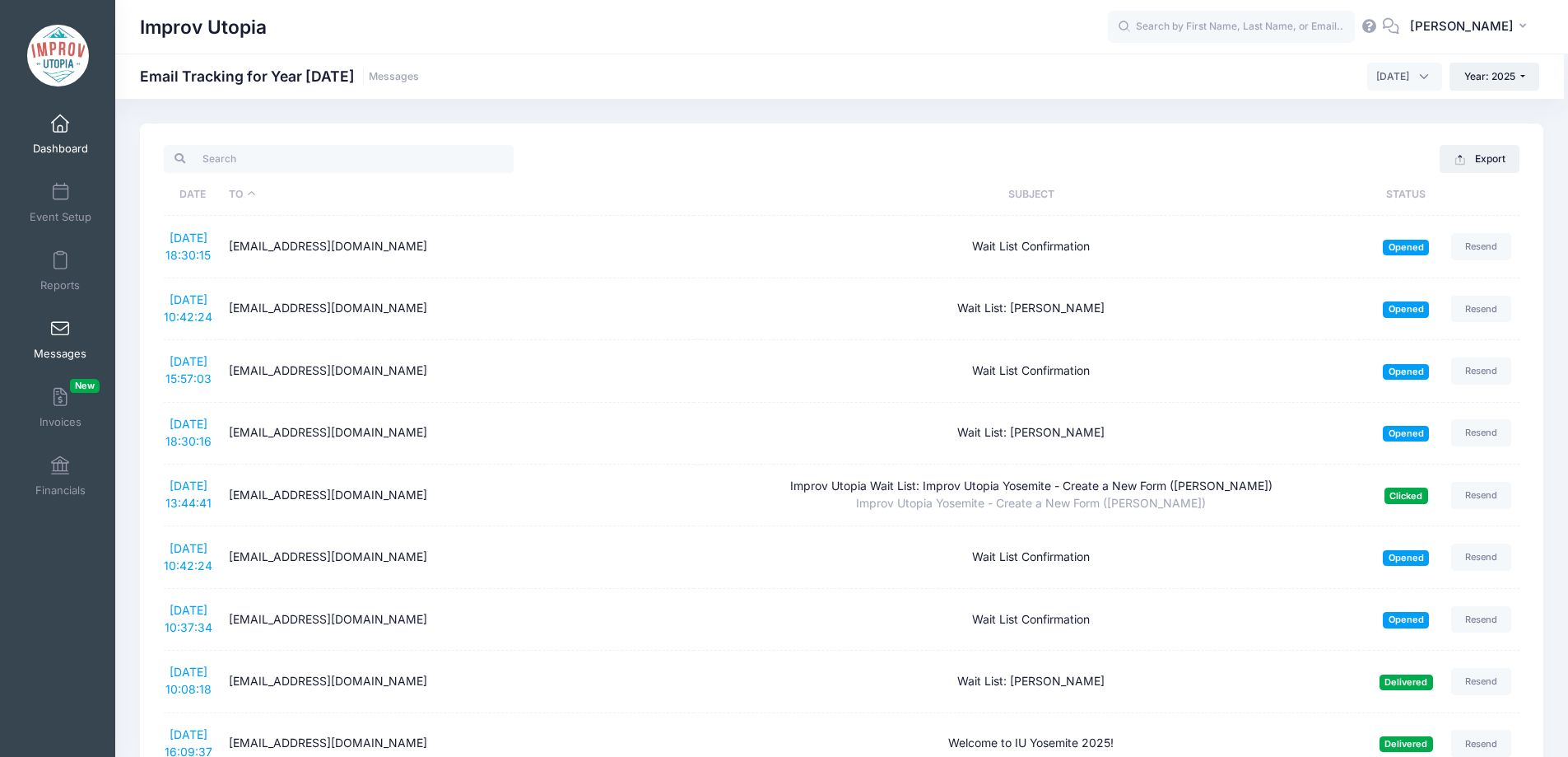
click at [38, 123] on link "Dashboard" at bounding box center [60, 133] width 78 height 57
click at [60, 124] on span at bounding box center [60, 124] width 0 height 18
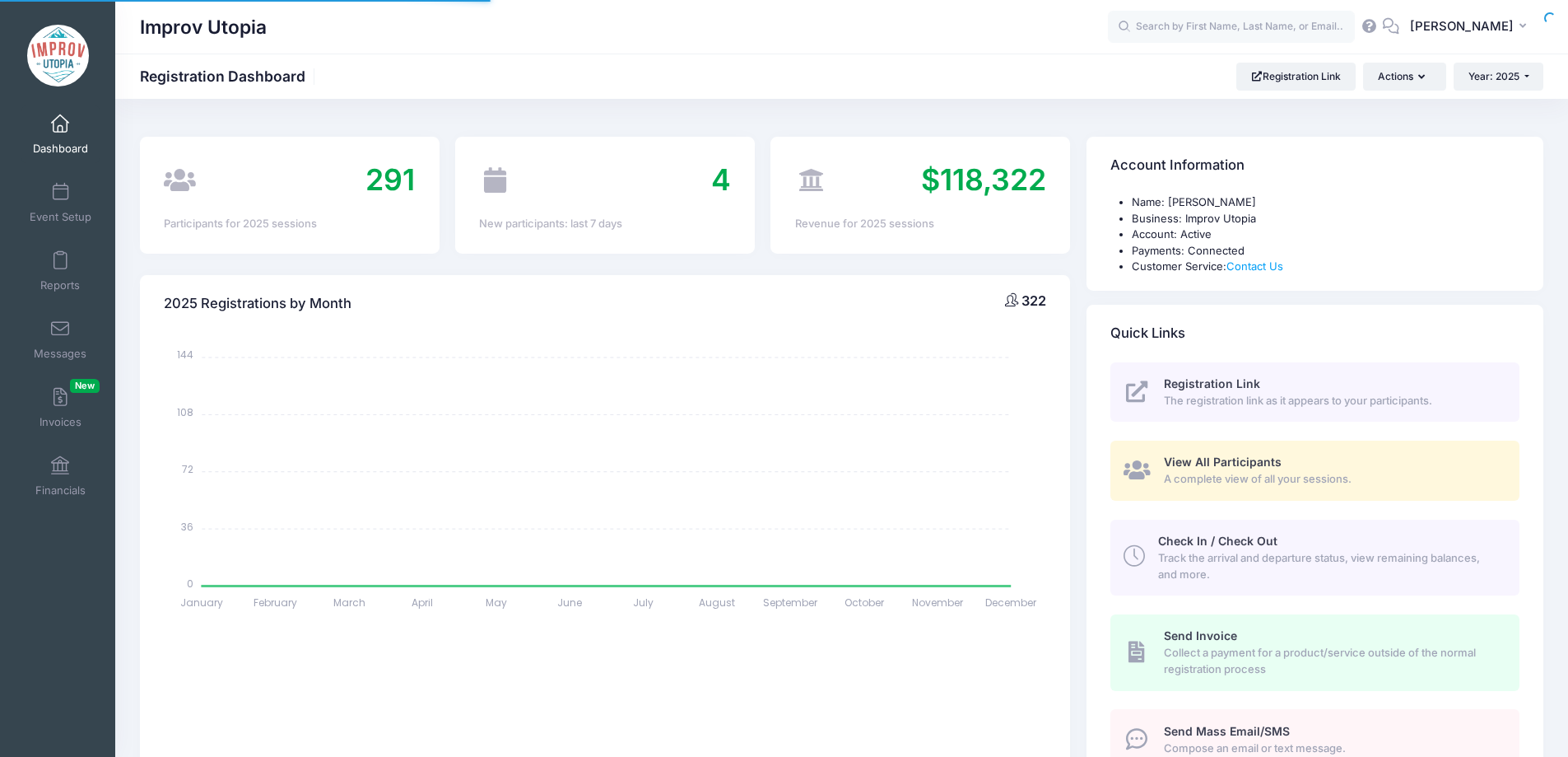
select select
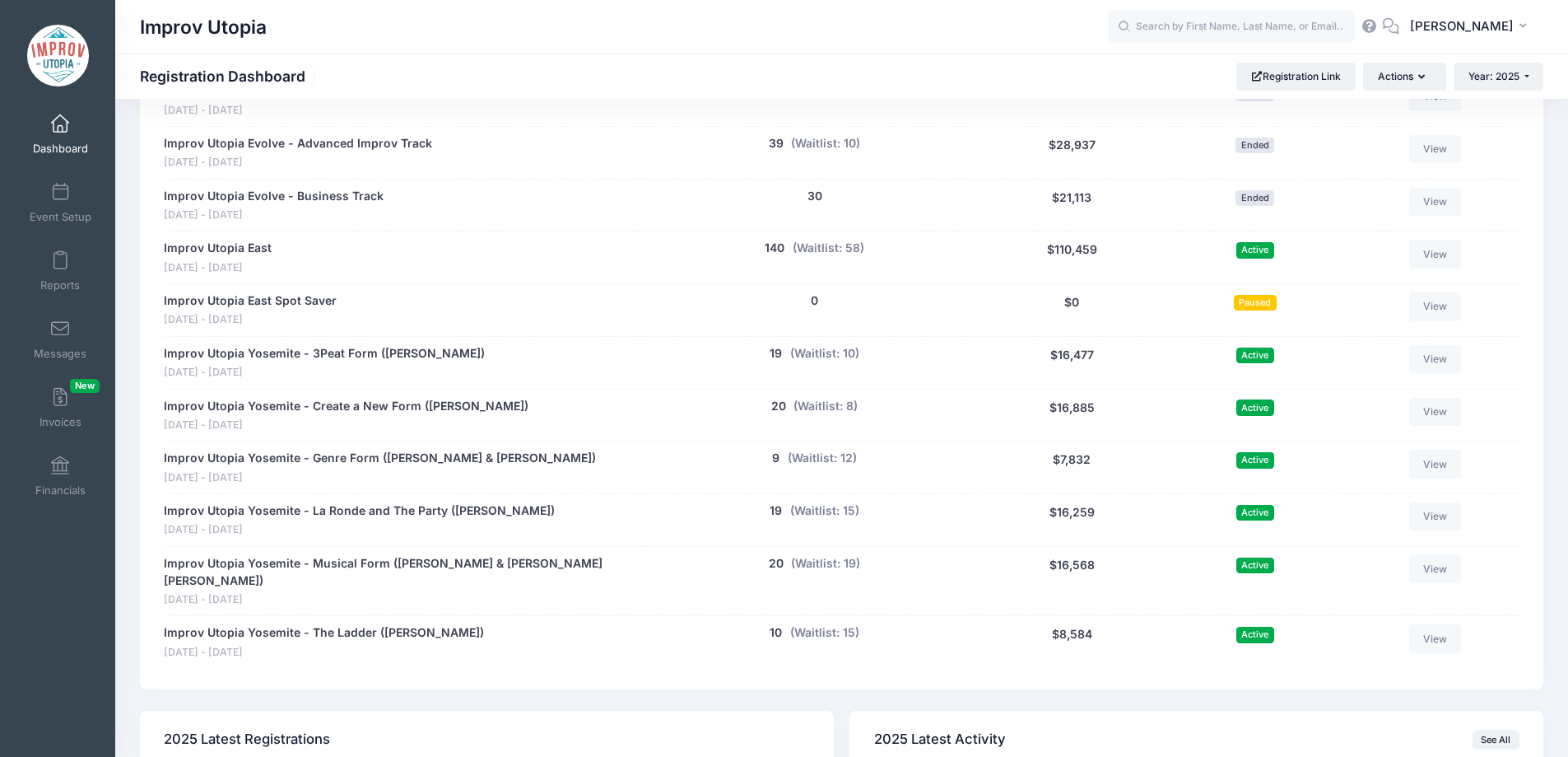
scroll to position [854, 0]
